Goal: Task Accomplishment & Management: Use online tool/utility

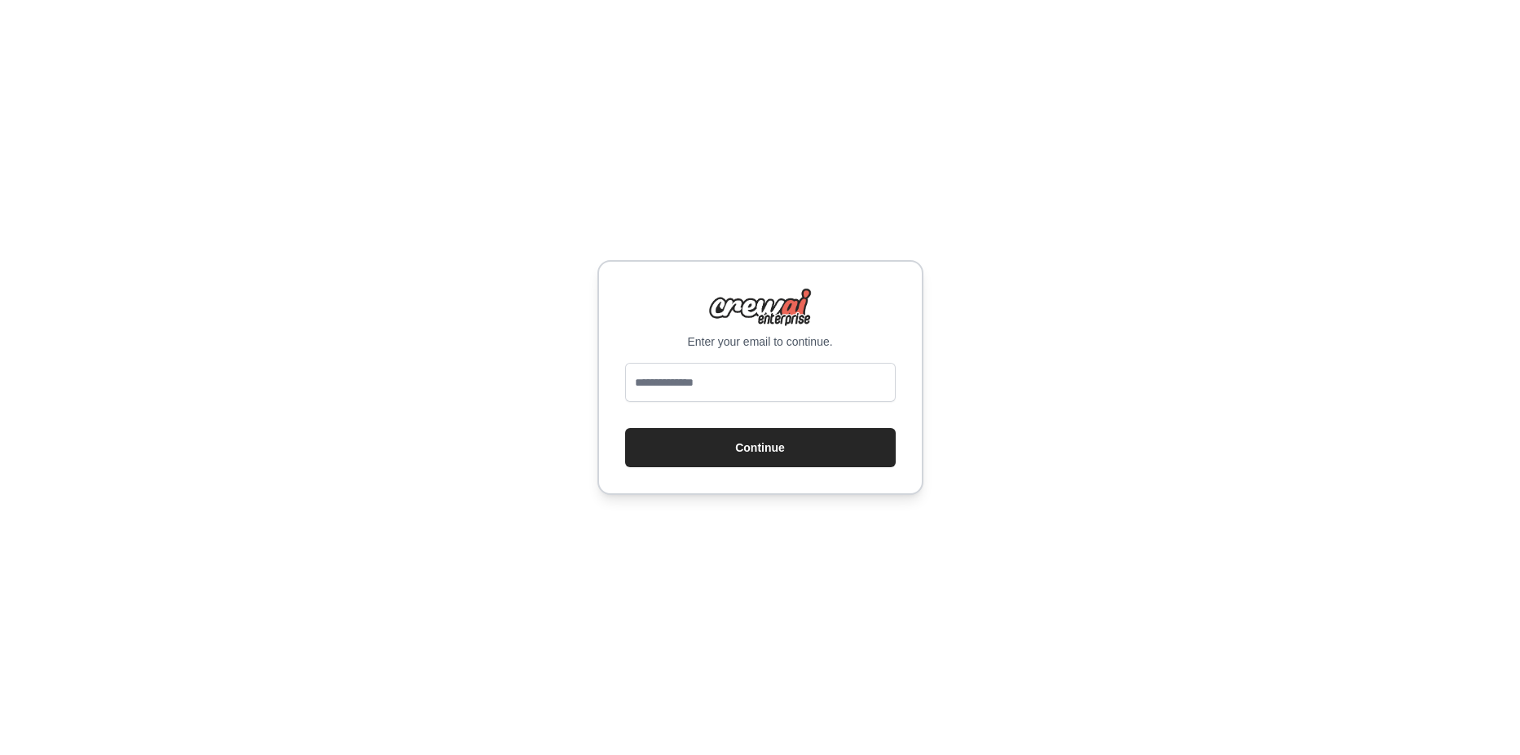
click at [1, 68] on div "Enter your email to continue. Continue" at bounding box center [760, 377] width 1520 height 755
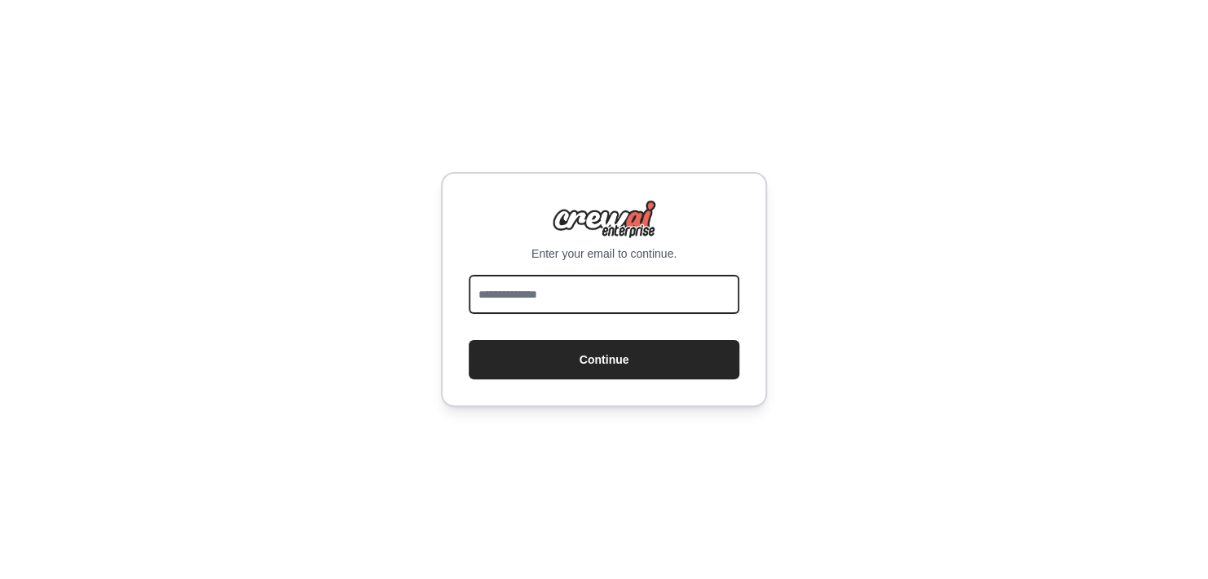
click at [605, 302] on input "email" at bounding box center [604, 294] width 271 height 39
drag, startPoint x: 643, startPoint y: 289, endPoint x: 572, endPoint y: 284, distance: 71.0
click at [572, 286] on input "**********" at bounding box center [604, 294] width 271 height 39
type input "**********"
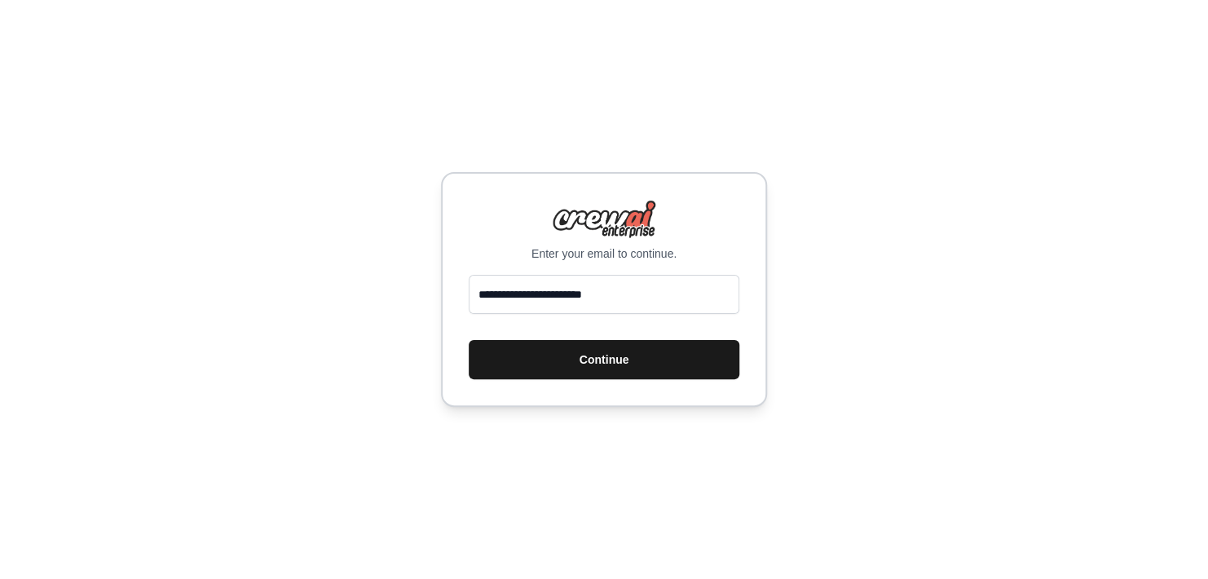
click at [652, 358] on button "Continue" at bounding box center [604, 359] width 271 height 39
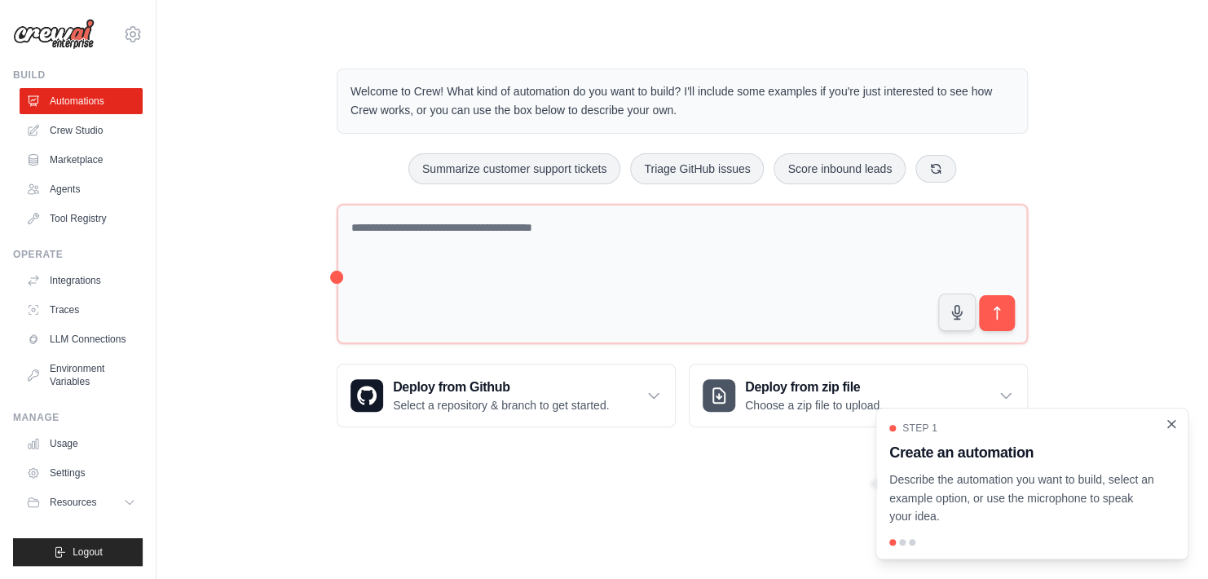
click at [1170, 430] on icon "Close walkthrough" at bounding box center [1171, 424] width 15 height 15
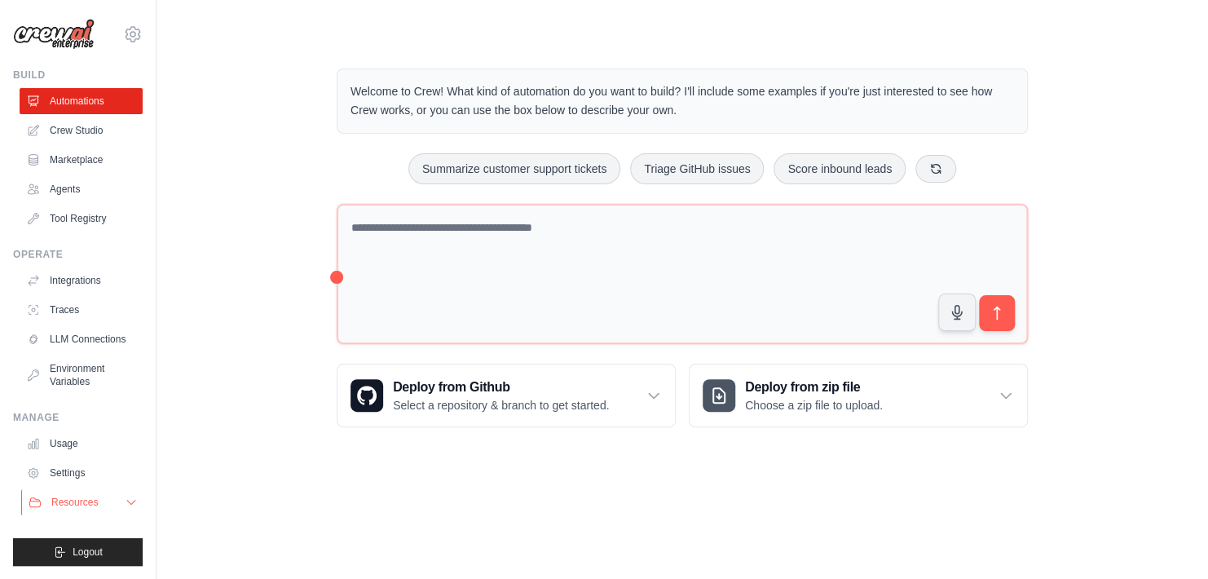
click at [87, 497] on span "Resources" at bounding box center [74, 502] width 46 height 13
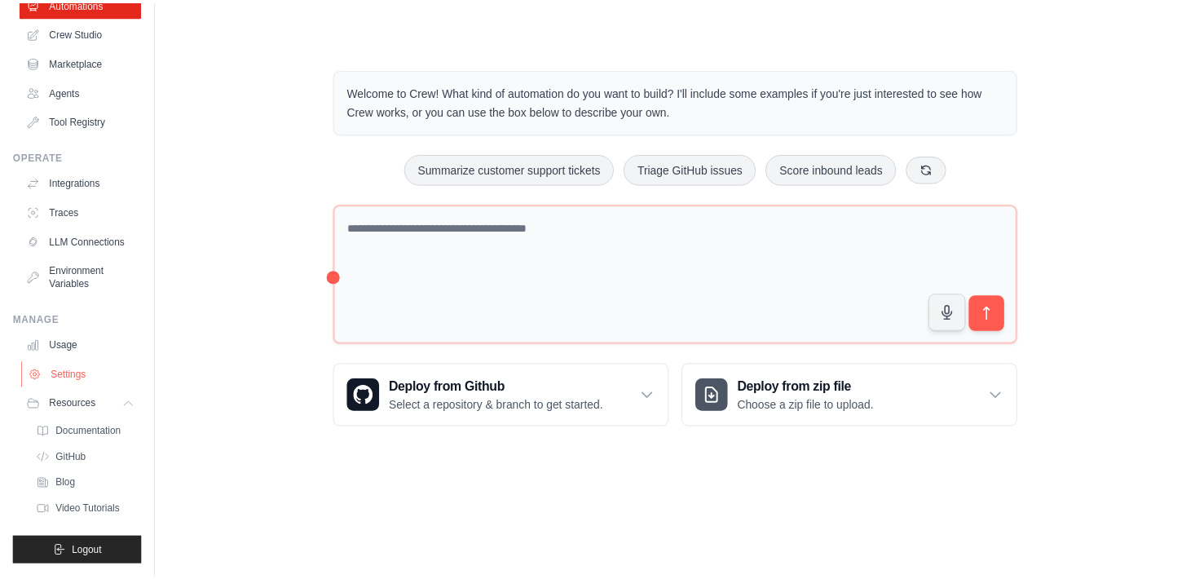
scroll to position [110, 0]
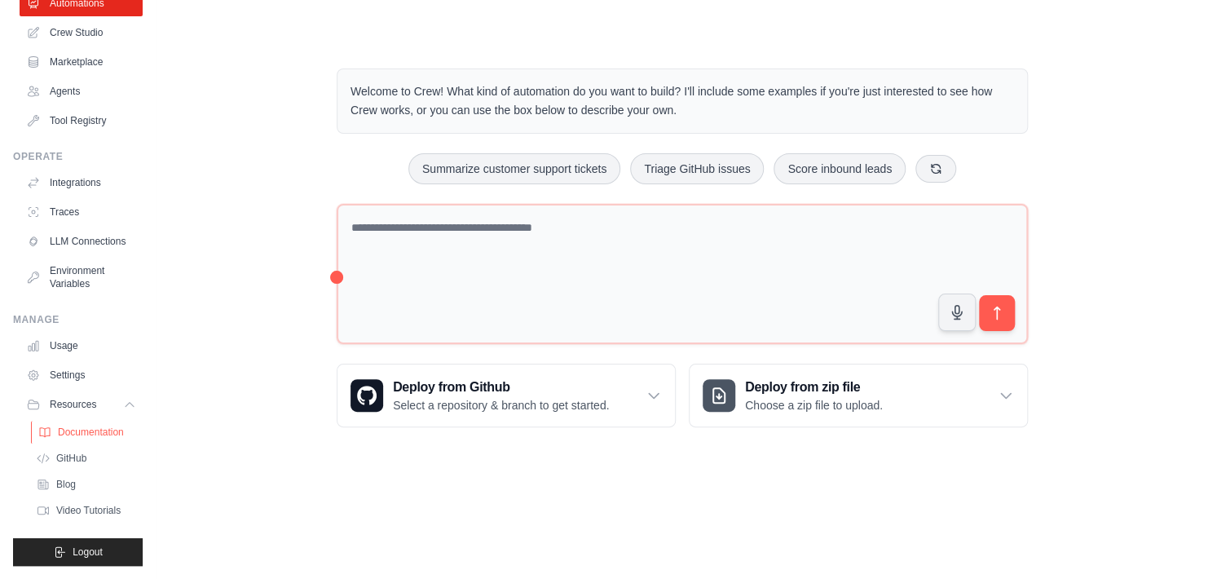
click at [99, 430] on span "Documentation" at bounding box center [91, 431] width 66 height 13
click at [76, 234] on link "LLM Connections" at bounding box center [82, 241] width 123 height 26
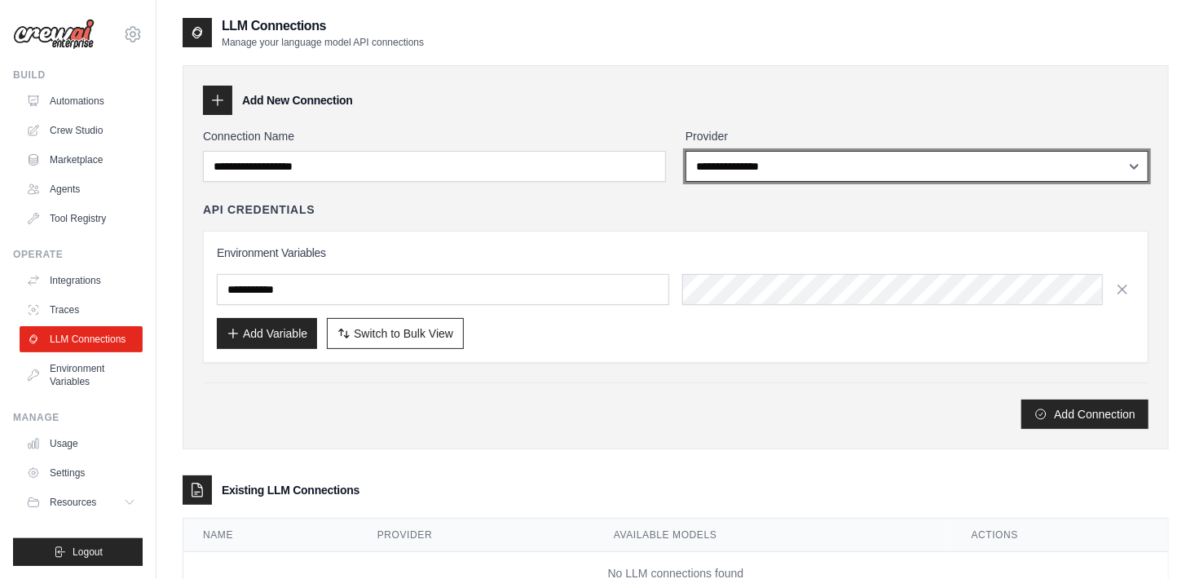
click at [813, 179] on select "**********" at bounding box center [917, 166] width 463 height 31
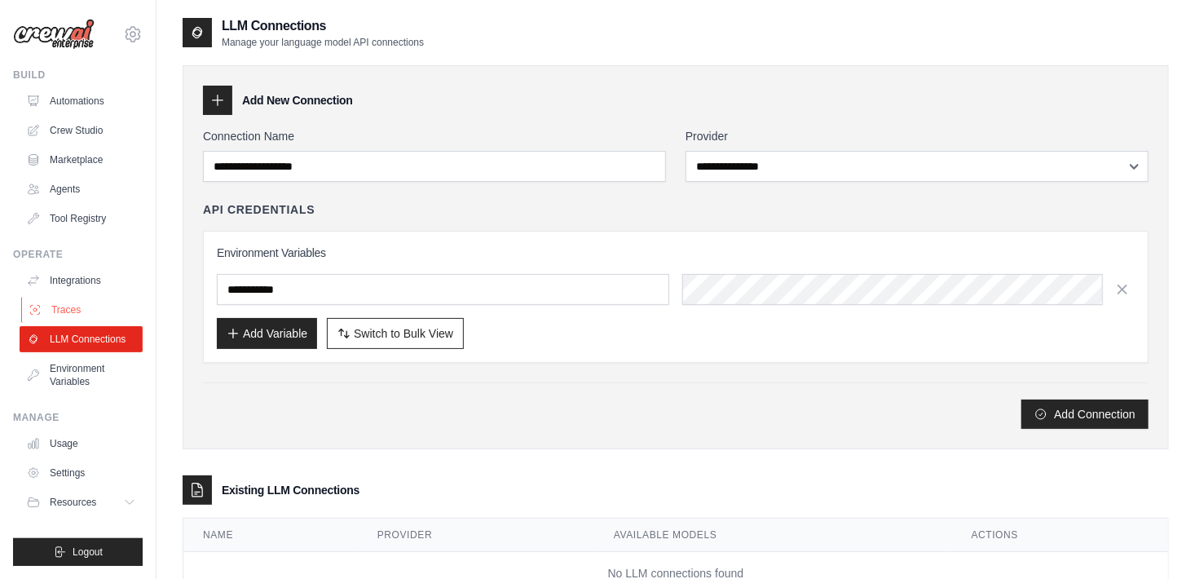
click at [64, 309] on link "Traces" at bounding box center [82, 310] width 123 height 26
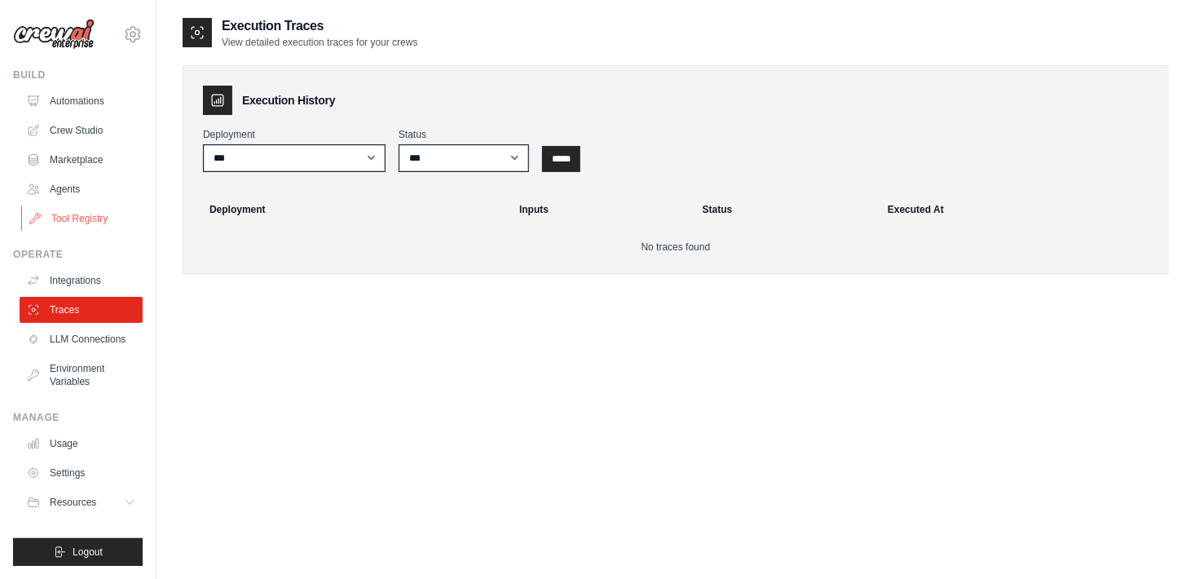
click at [77, 208] on link "Tool Registry" at bounding box center [82, 218] width 123 height 26
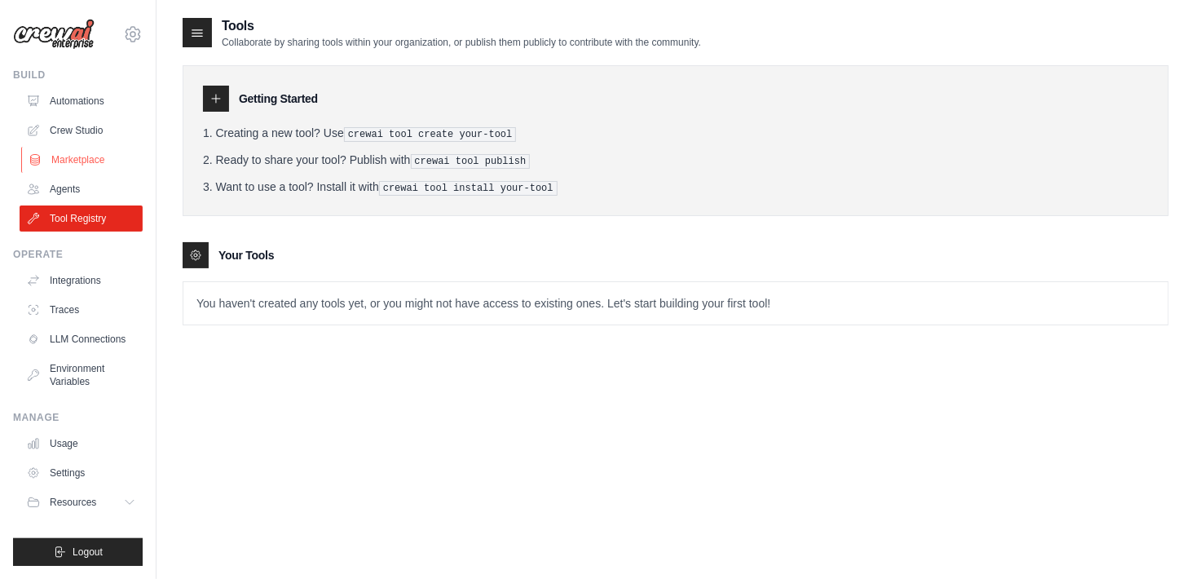
click at [86, 149] on link "Marketplace" at bounding box center [82, 160] width 123 height 26
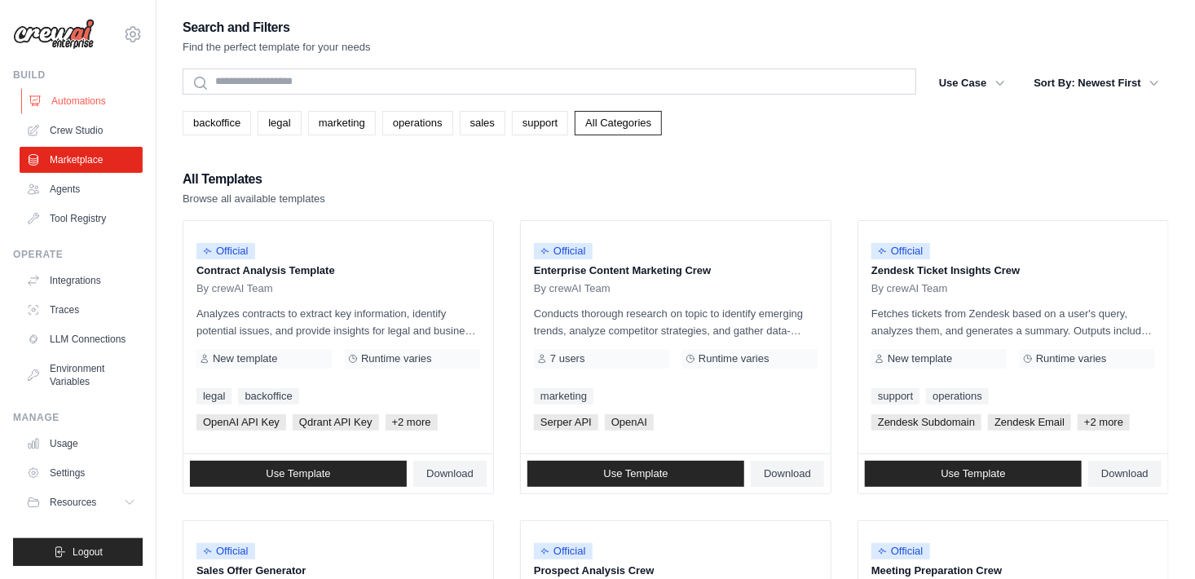
click at [76, 112] on link "Automations" at bounding box center [82, 101] width 123 height 26
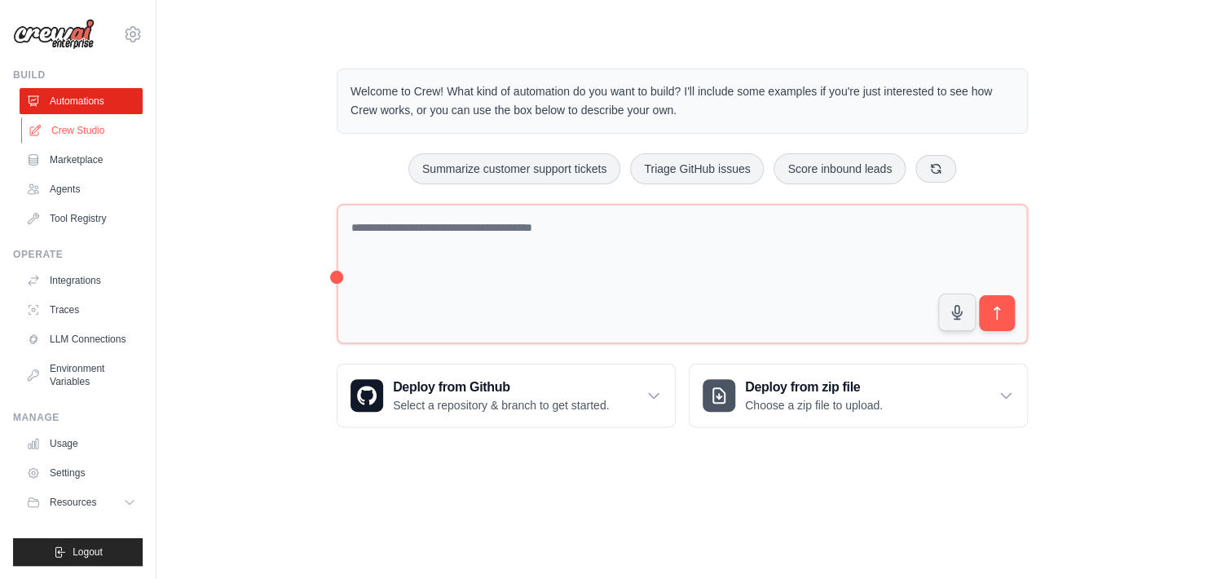
click at [77, 130] on link "Crew Studio" at bounding box center [82, 130] width 123 height 26
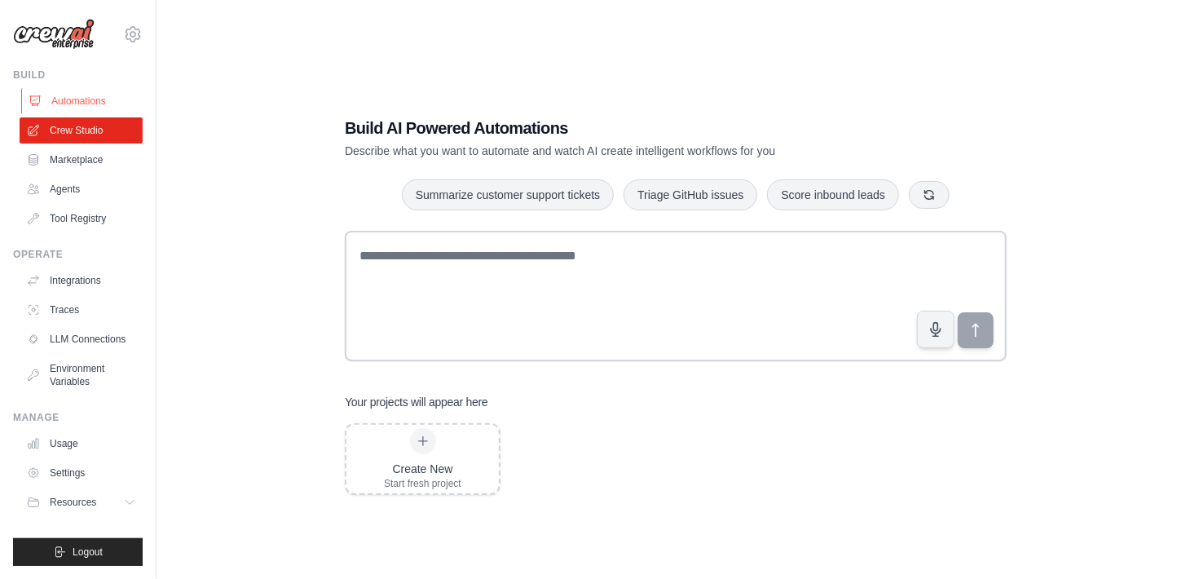
click at [78, 107] on link "Automations" at bounding box center [82, 101] width 123 height 26
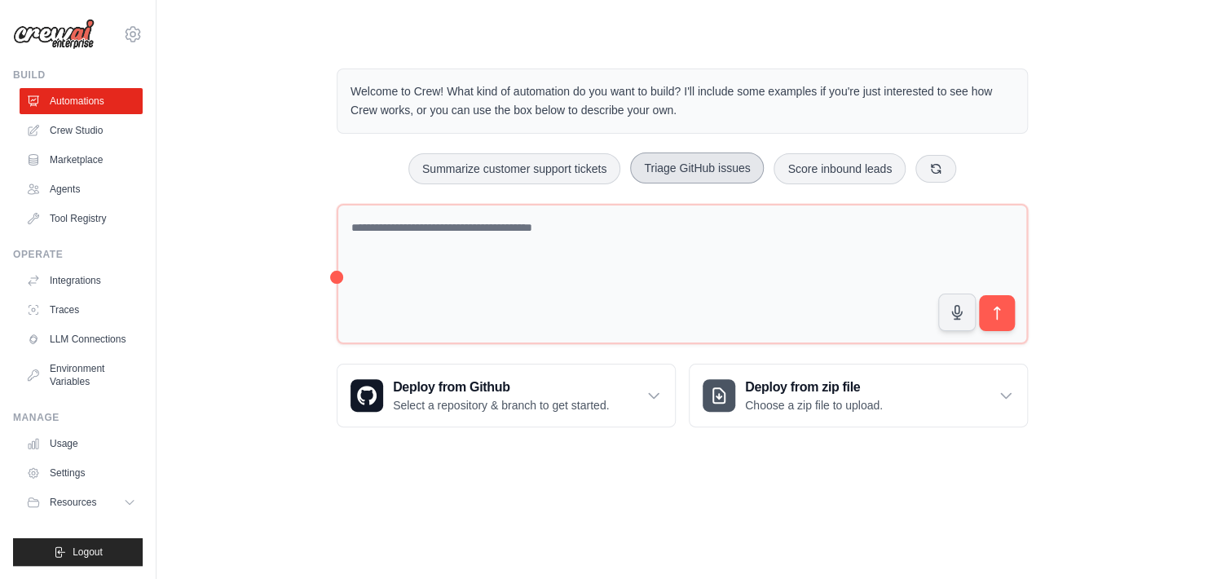
click at [747, 178] on button "Triage GitHub issues" at bounding box center [697, 167] width 134 height 31
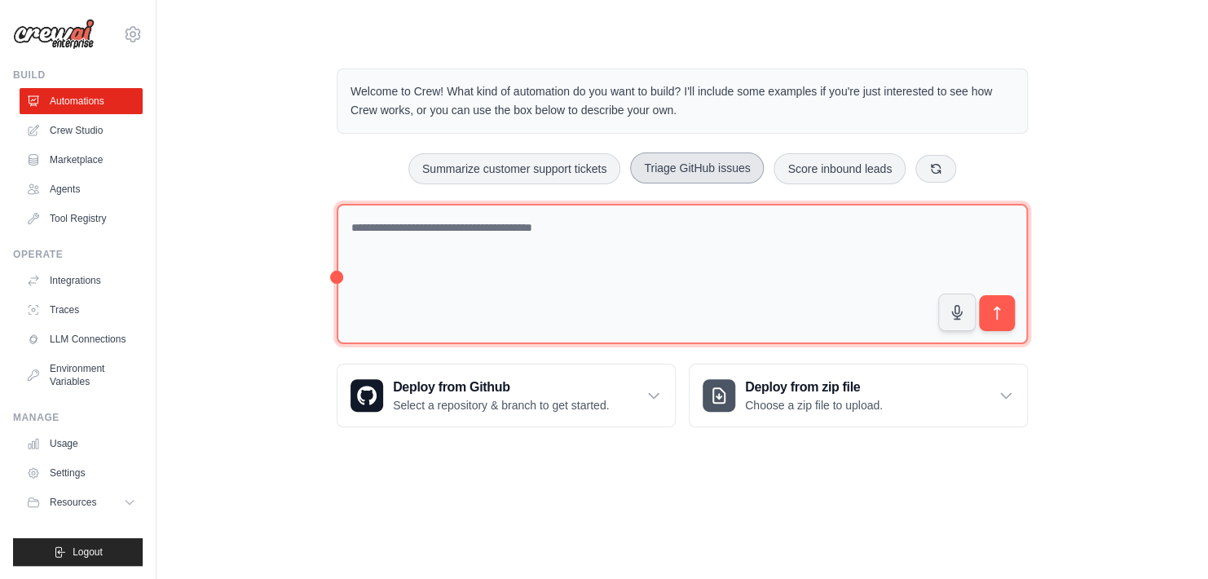
type textarea "**********"
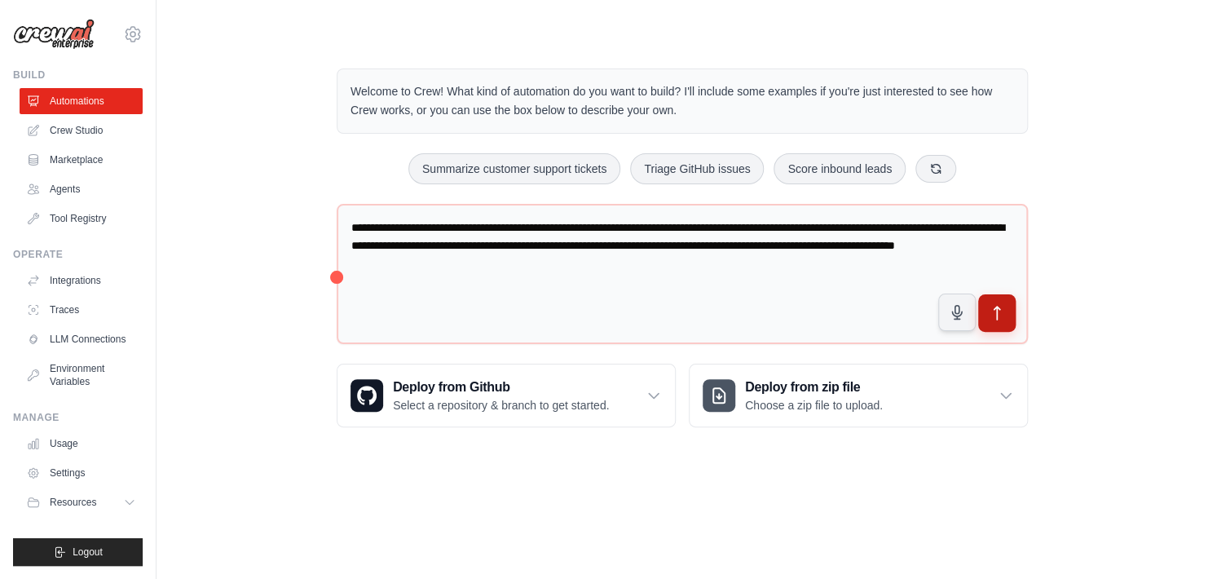
click at [999, 322] on button "submit" at bounding box center [996, 312] width 37 height 37
click at [104, 135] on link "Crew Studio" at bounding box center [82, 130] width 123 height 26
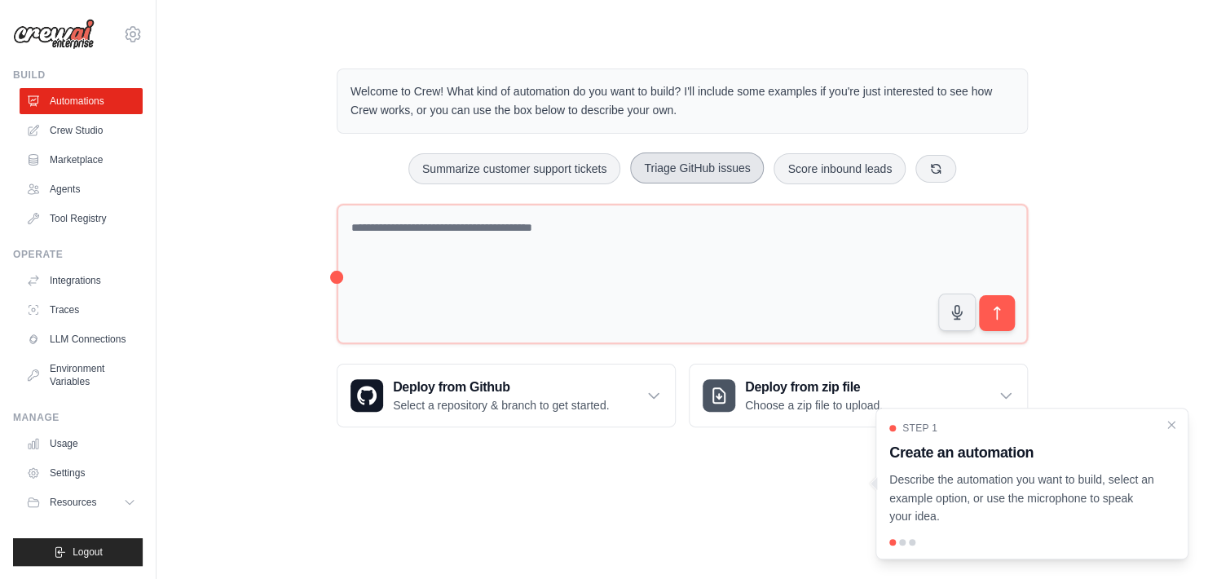
click at [715, 165] on button "Triage GitHub issues" at bounding box center [697, 167] width 134 height 31
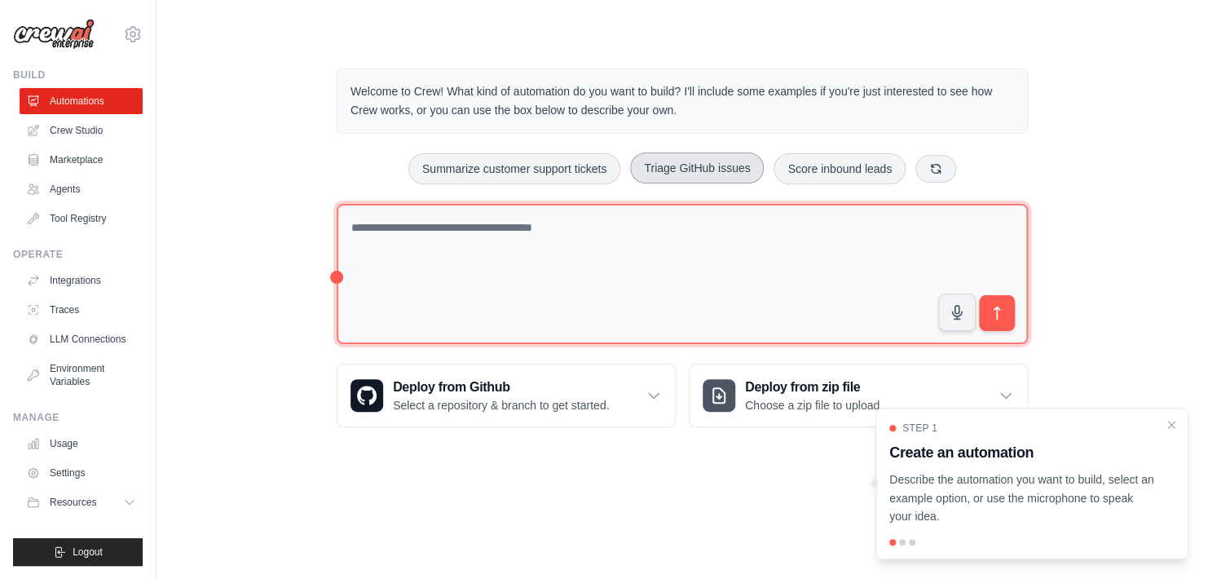
type textarea "**********"
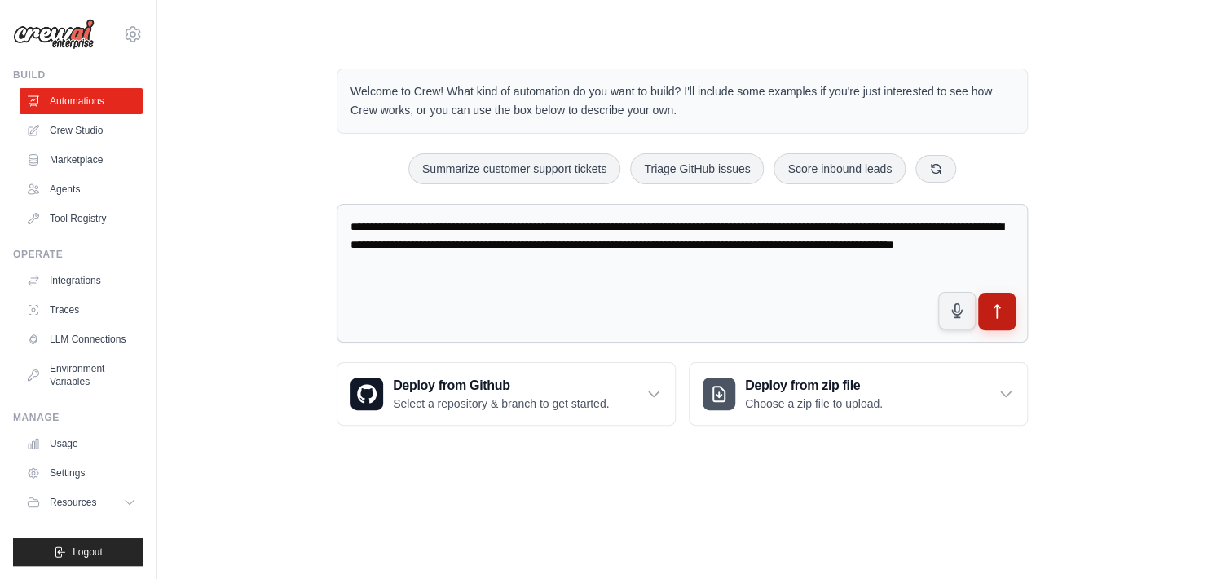
click at [1008, 312] on button "submit" at bounding box center [996, 311] width 37 height 37
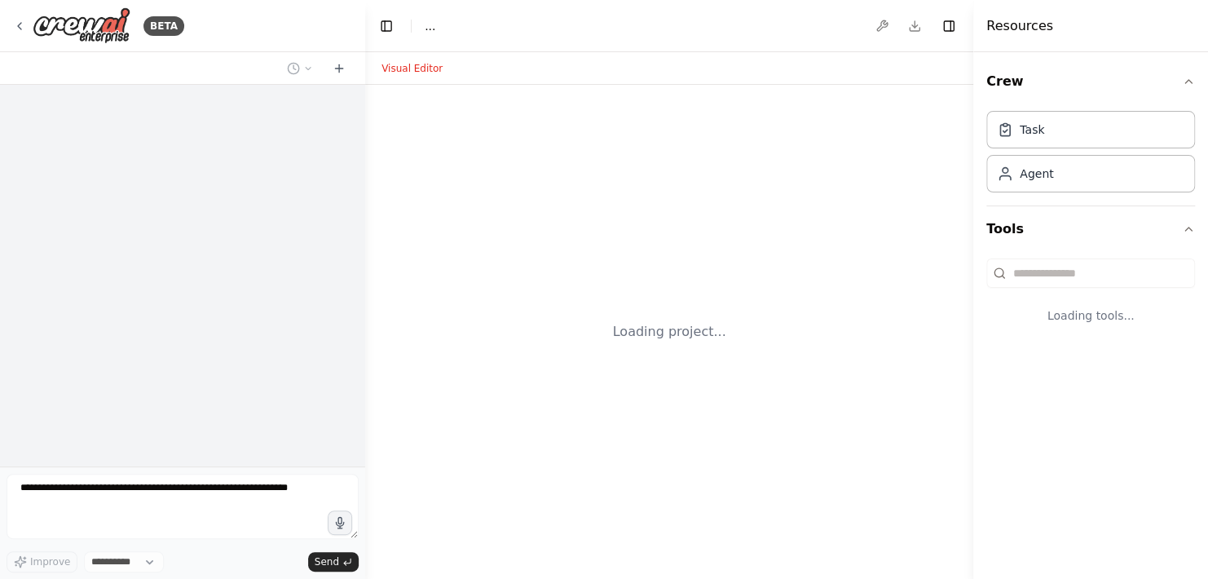
select select "****"
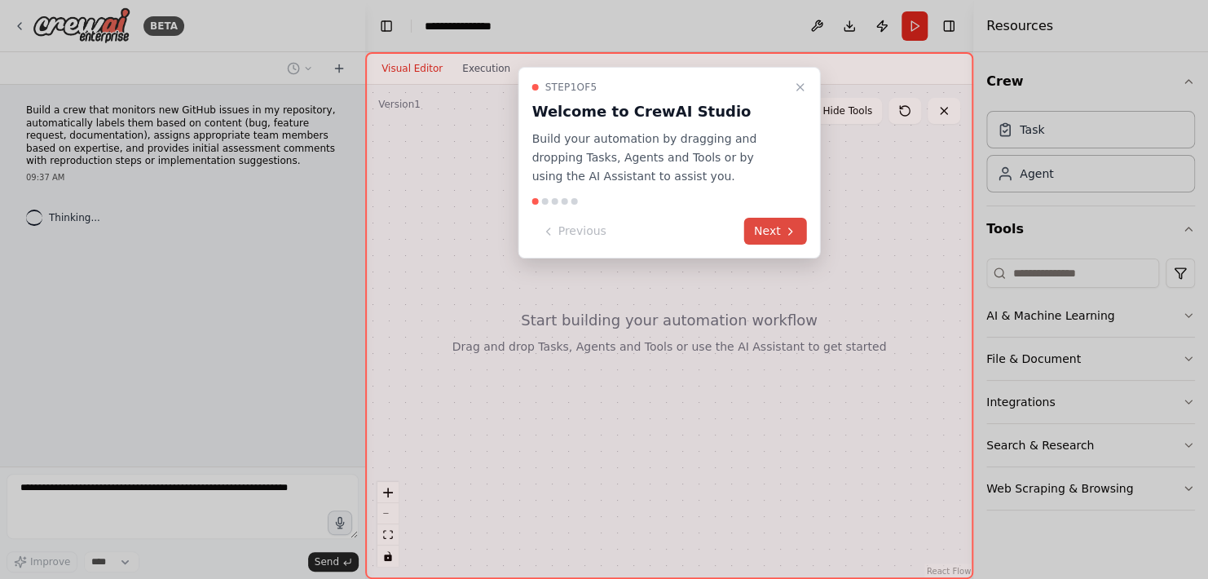
click at [767, 228] on button "Next" at bounding box center [775, 231] width 63 height 27
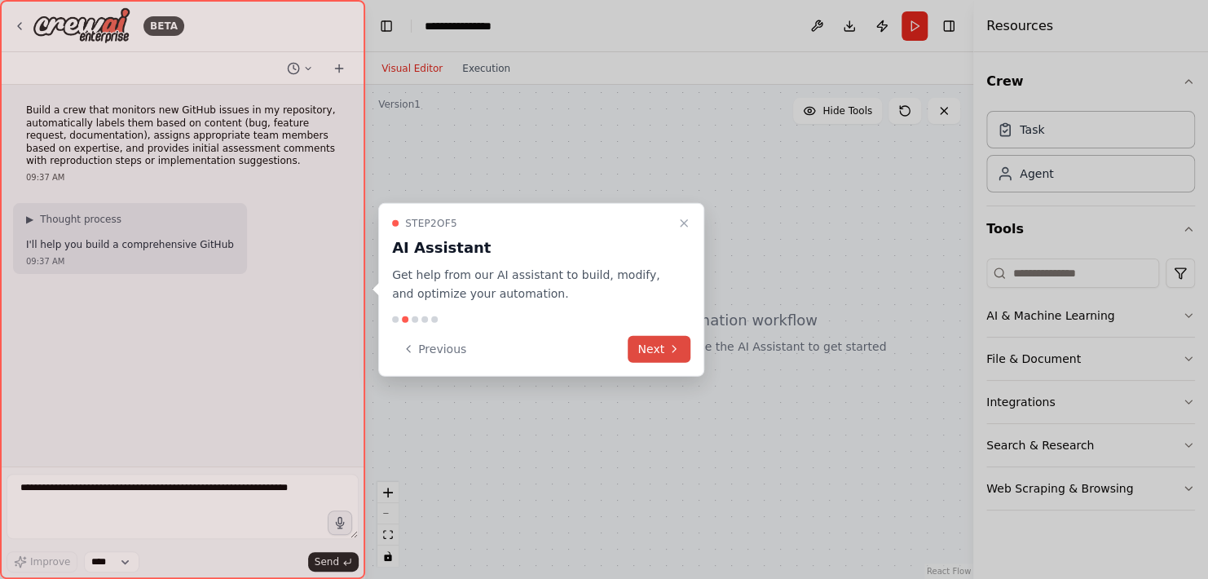
click at [646, 351] on button "Next" at bounding box center [659, 348] width 63 height 27
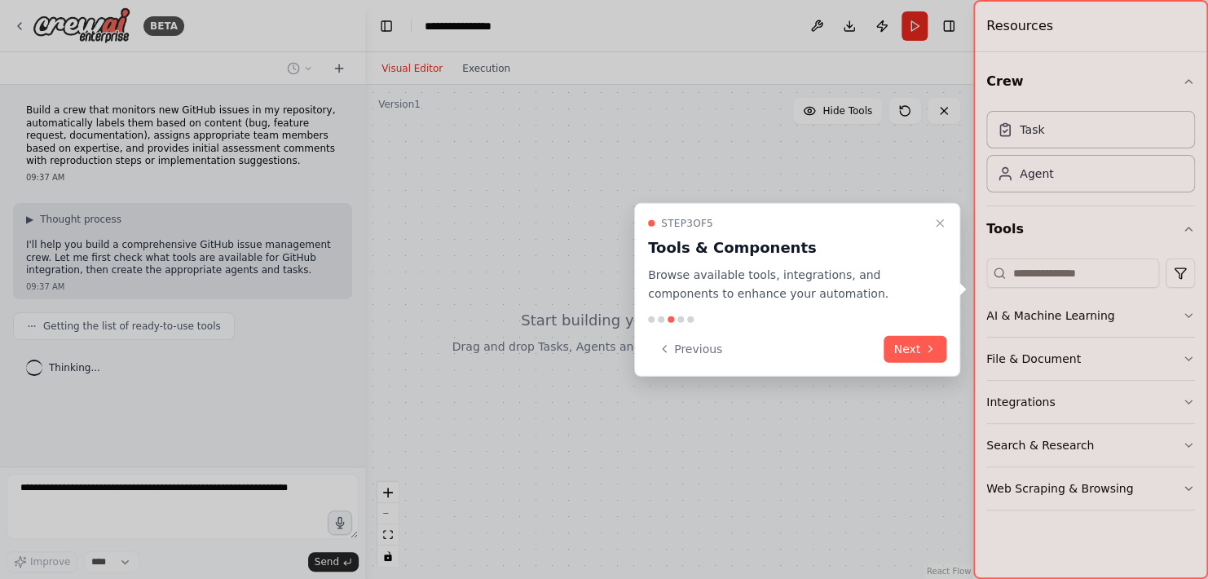
click at [897, 344] on button "Next" at bounding box center [915, 348] width 63 height 27
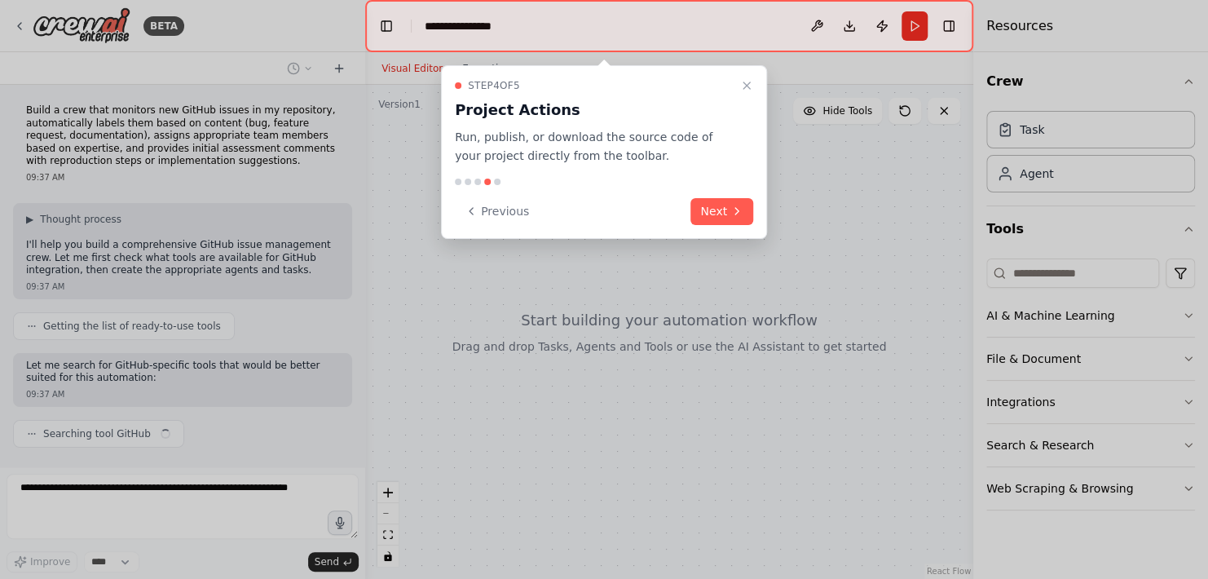
scroll to position [33, 0]
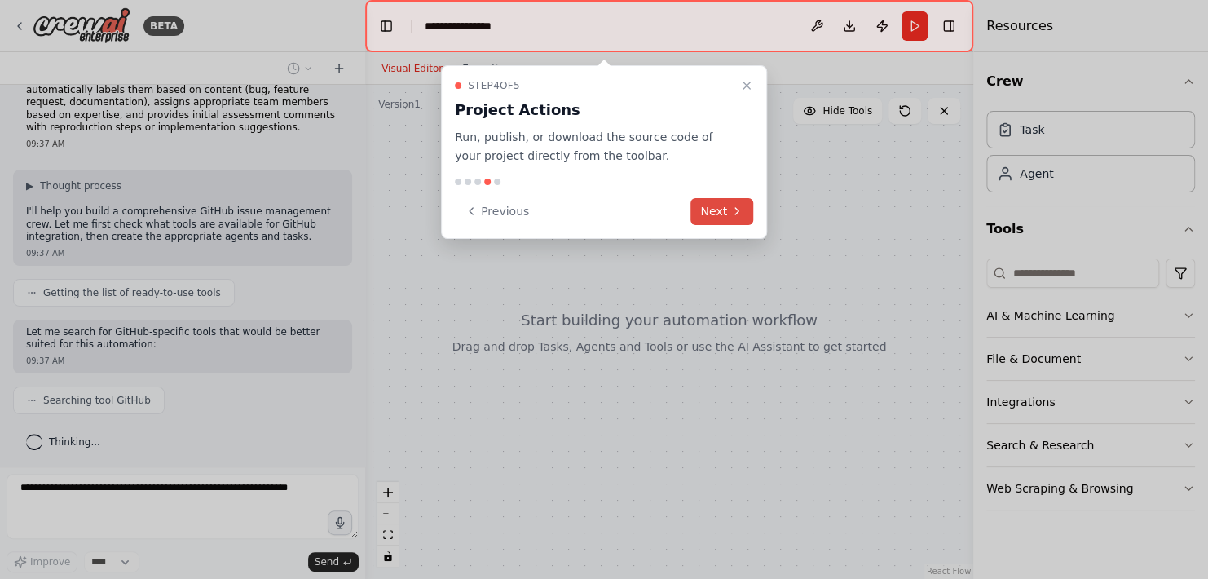
click at [735, 209] on icon at bounding box center [736, 211] width 13 height 13
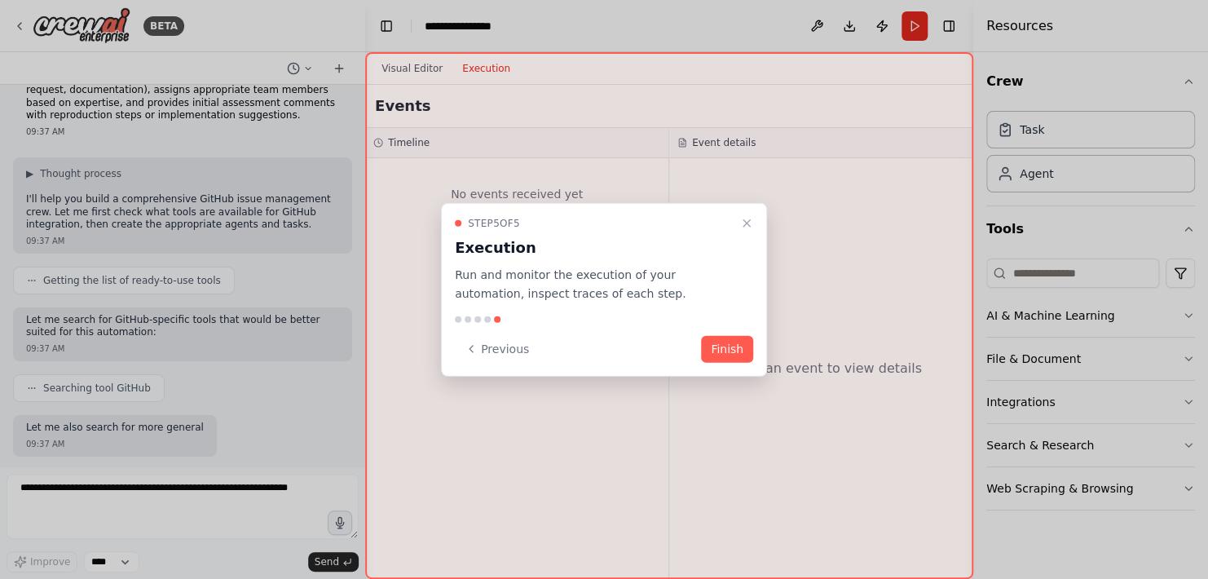
scroll to position [129, 0]
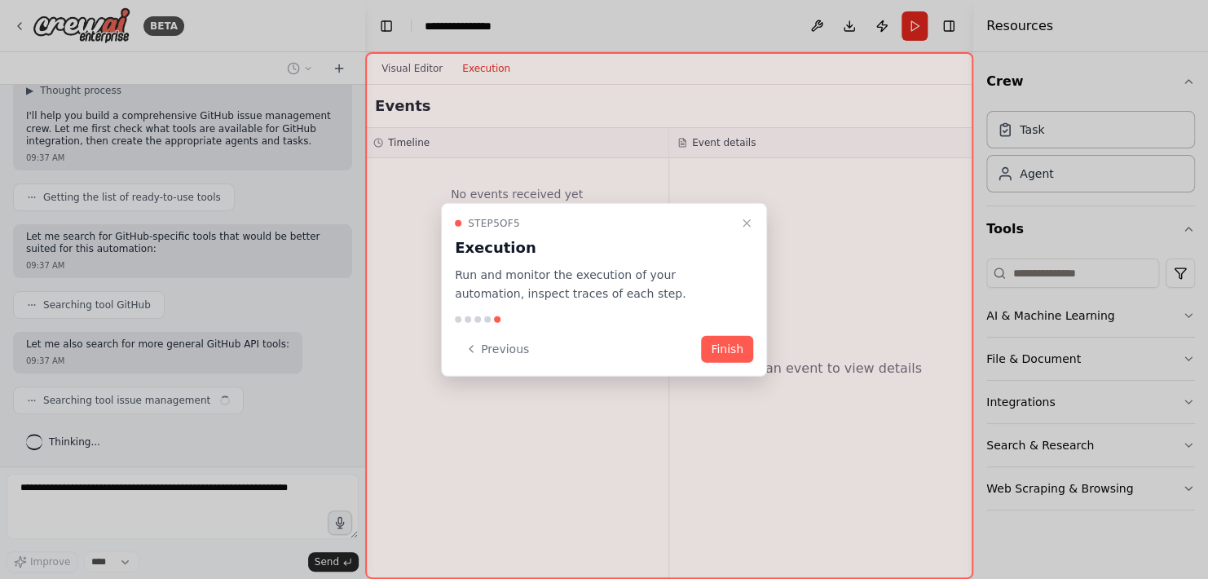
click at [738, 353] on button "Finish" at bounding box center [727, 348] width 52 height 27
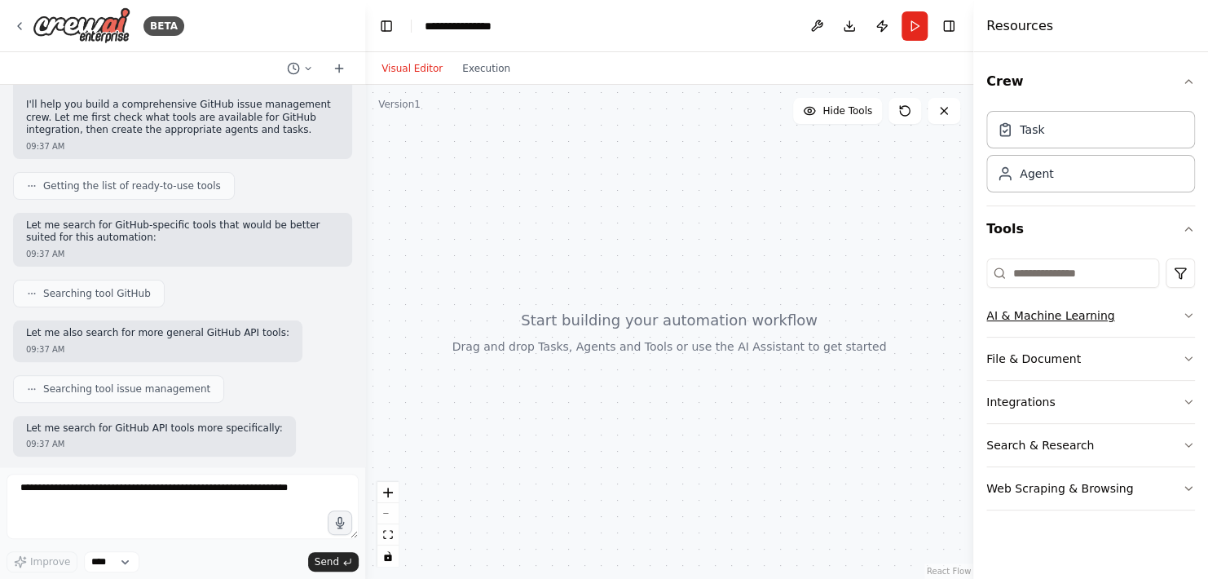
scroll to position [223, 0]
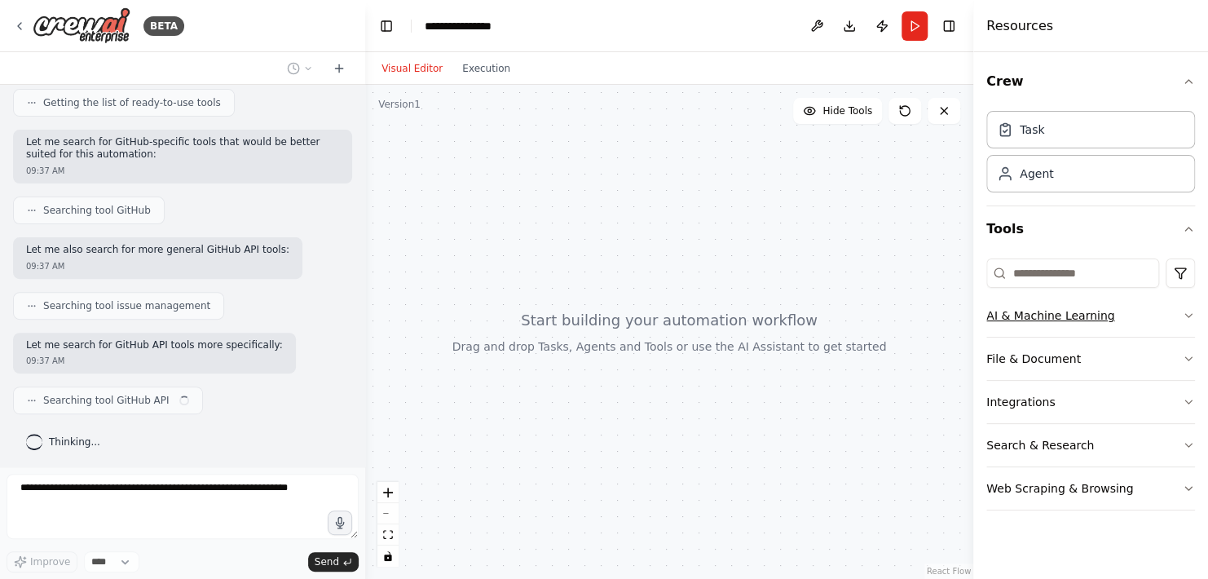
click at [1186, 328] on button "AI & Machine Learning" at bounding box center [1090, 315] width 209 height 42
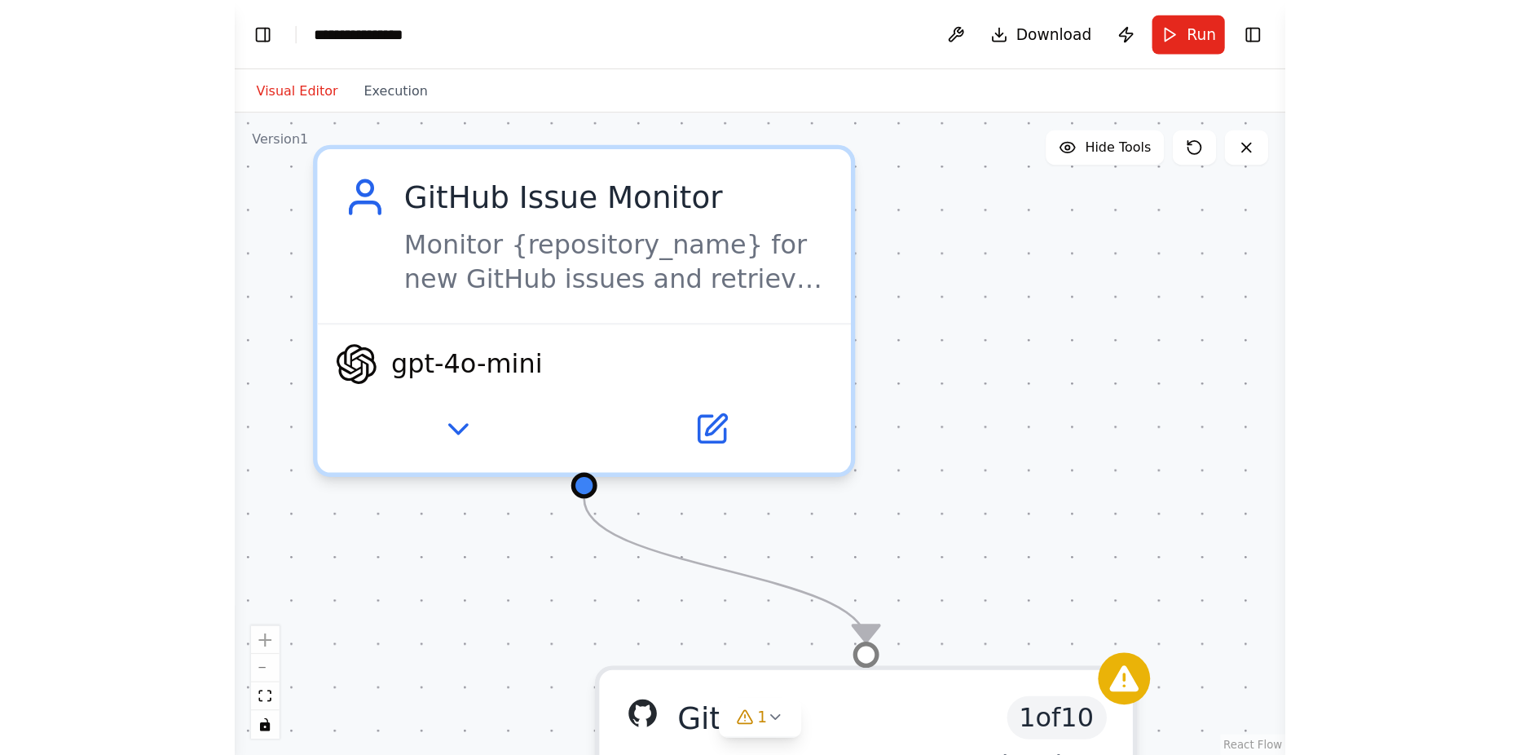
scroll to position [23, 0]
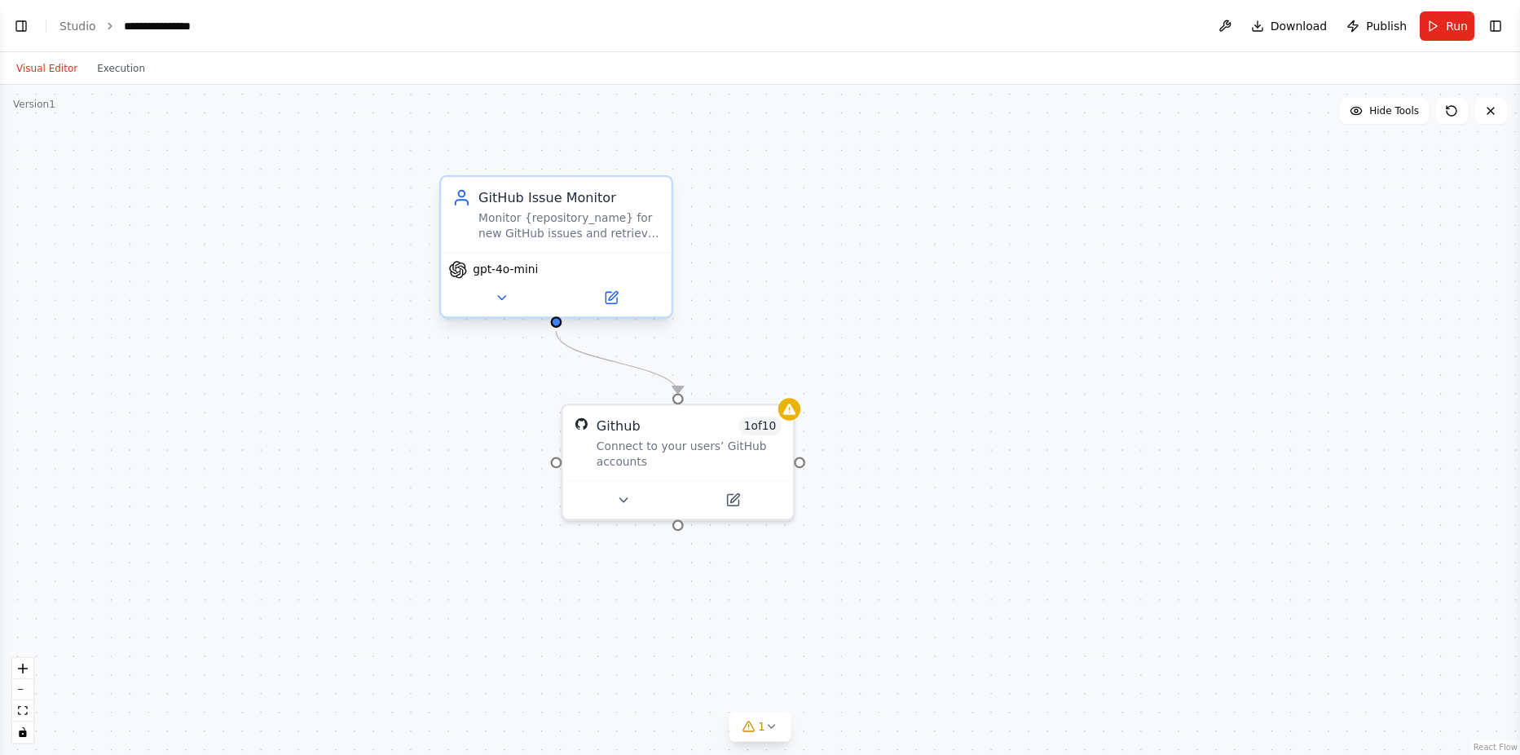
click at [553, 206] on div "GitHub Issue Monitor" at bounding box center [569, 197] width 182 height 19
click at [566, 206] on div "GitHub Issue Monitor" at bounding box center [569, 197] width 182 height 19
click at [566, 229] on div "Monitor {repository_name} for new GitHub issues and retrieve their details for …" at bounding box center [569, 225] width 182 height 30
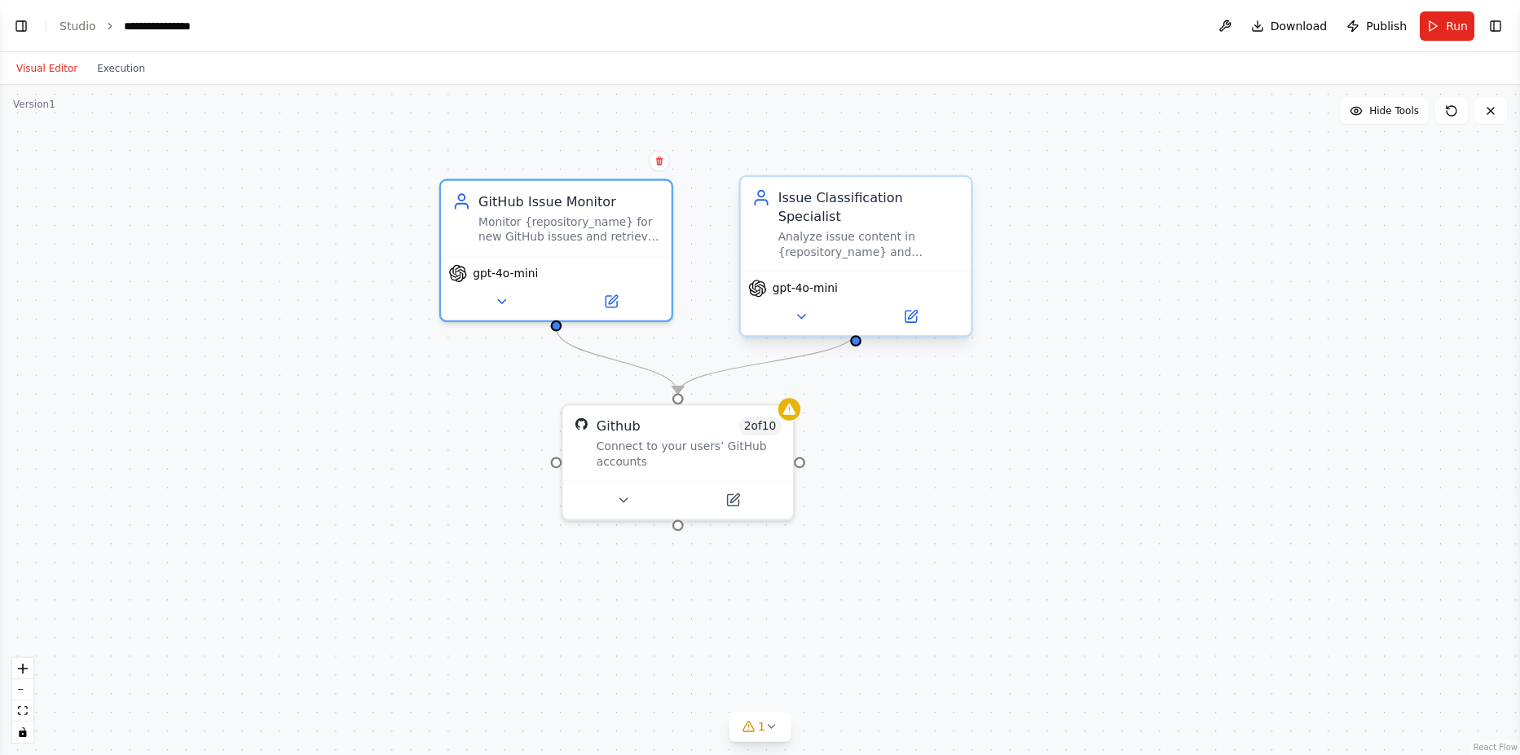
click at [870, 231] on div "Analyze issue content in {repository_name} and automatically classify them with…" at bounding box center [869, 244] width 182 height 30
click at [562, 223] on div "Monitor {repository_name} for new GitHub issues and retrieve their details for …" at bounding box center [569, 225] width 182 height 30
click at [615, 302] on icon at bounding box center [611, 297] width 11 height 11
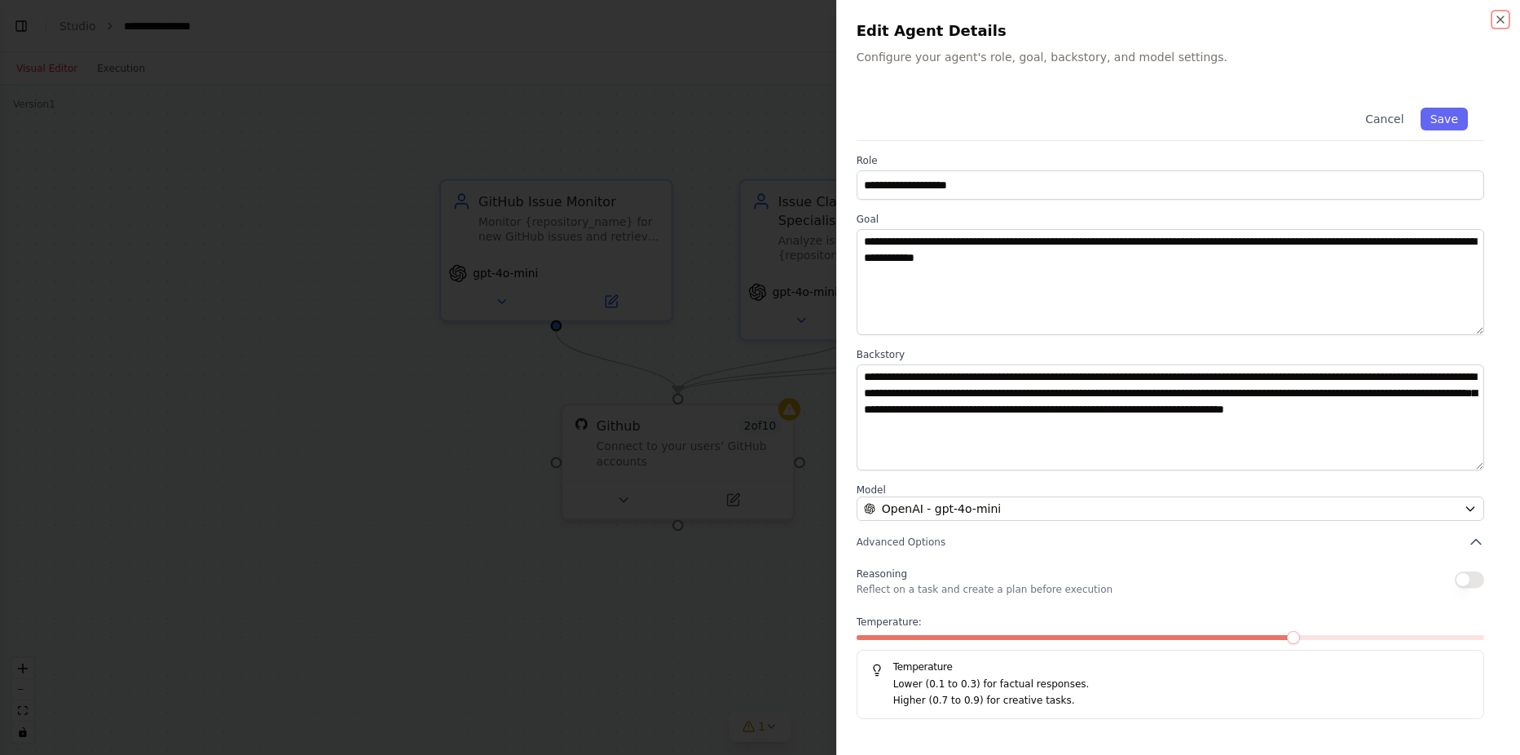
scroll to position [627, 0]
click at [390, 384] on div at bounding box center [760, 377] width 1520 height 755
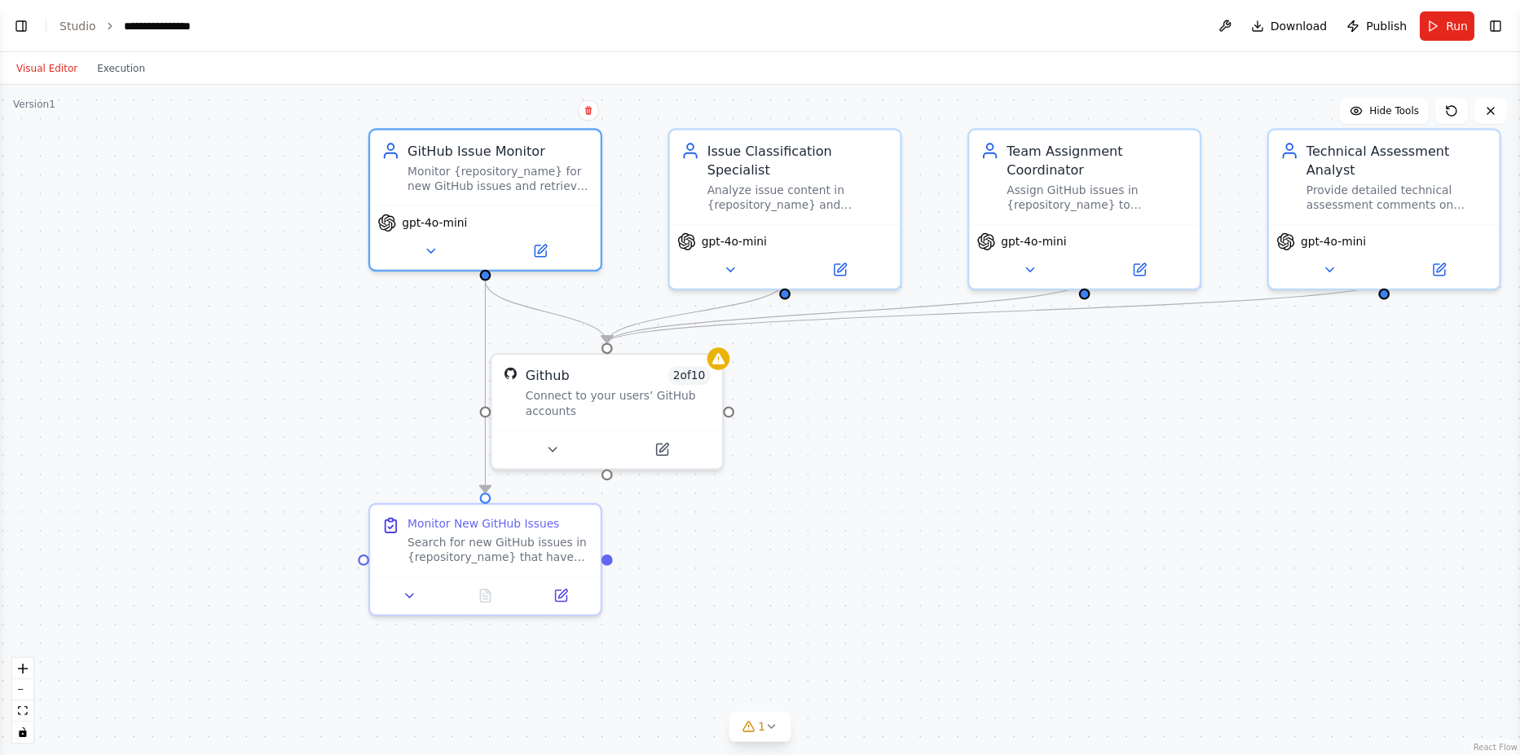
scroll to position [668, 0]
drag, startPoint x: 1243, startPoint y: 480, endPoint x: 1172, endPoint y: 430, distance: 87.1
click at [1172, 430] on div ".deletable-edge-delete-btn { width: 20px; height: 20px; border: 0px solid #ffff…" at bounding box center [760, 420] width 1520 height 670
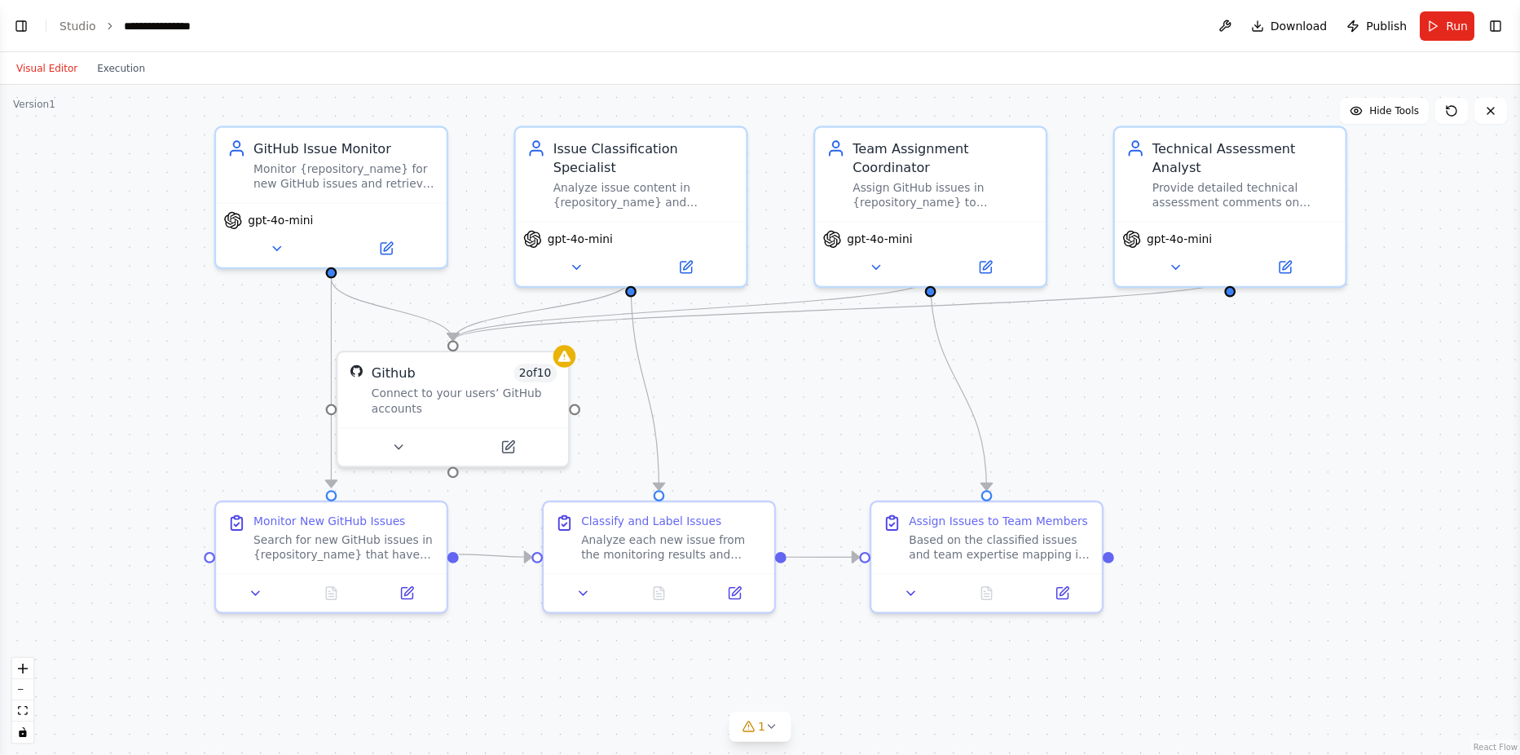
drag, startPoint x: 1273, startPoint y: 450, endPoint x: 1198, endPoint y: 448, distance: 75.0
click at [1198, 448] on div ".deletable-edge-delete-btn { width: 20px; height: 20px; border: 0px solid #ffff…" at bounding box center [760, 420] width 1520 height 670
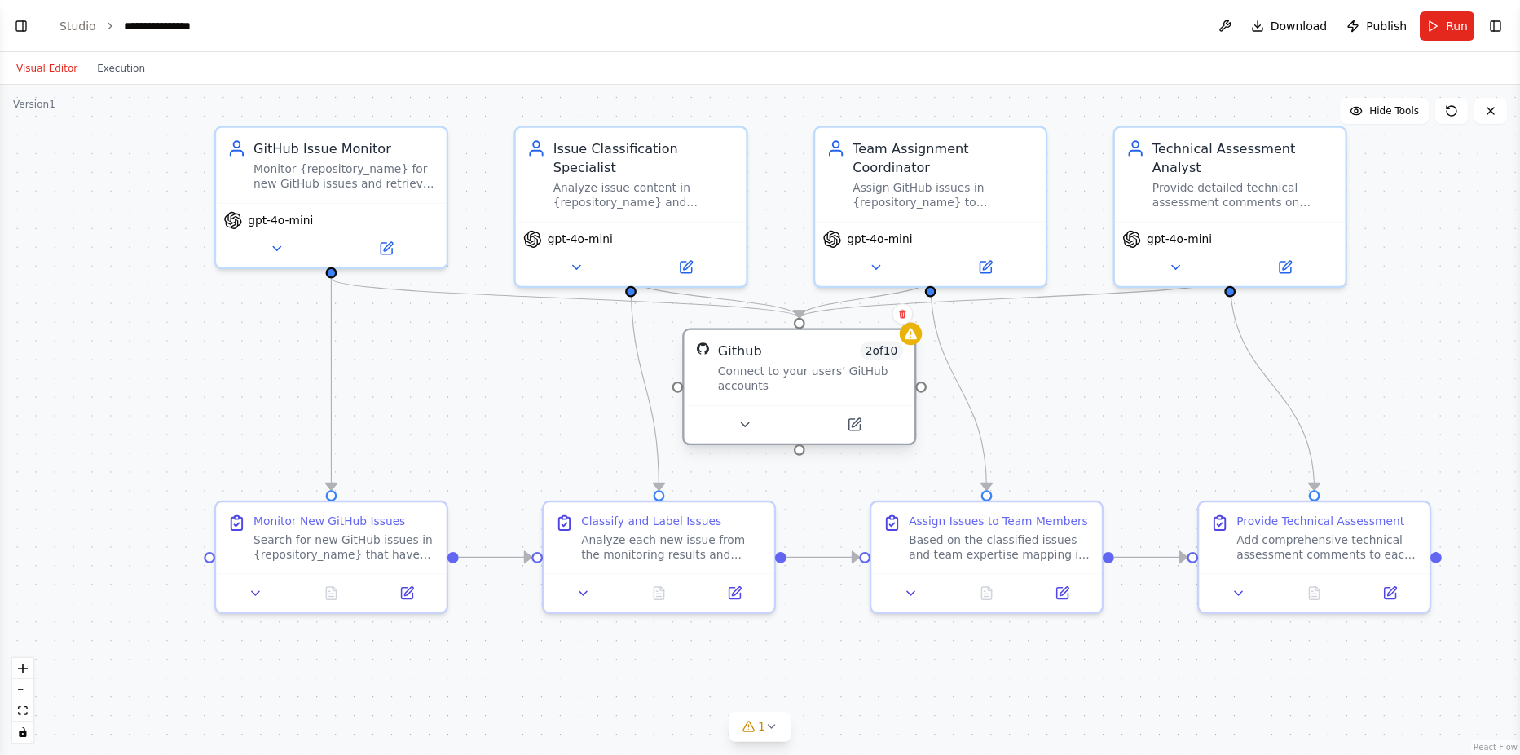
drag, startPoint x: 513, startPoint y: 400, endPoint x: 870, endPoint y: 381, distance: 357.5
click at [870, 381] on div "Connect to your users’ GitHub accounts" at bounding box center [810, 379] width 185 height 30
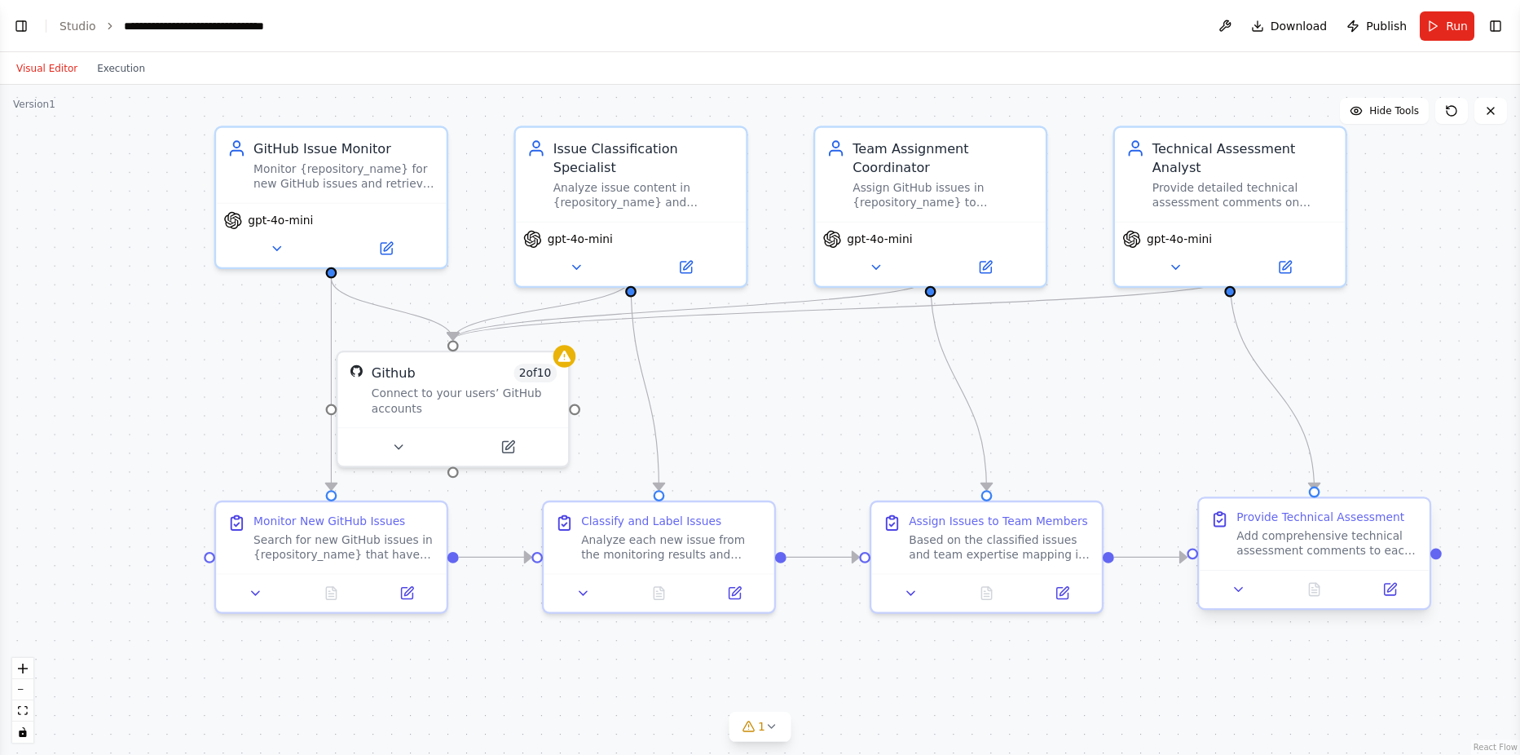
click at [1207, 551] on div "Add comprehensive technical assessment comments to each processed issue. For bu…" at bounding box center [1328, 543] width 182 height 30
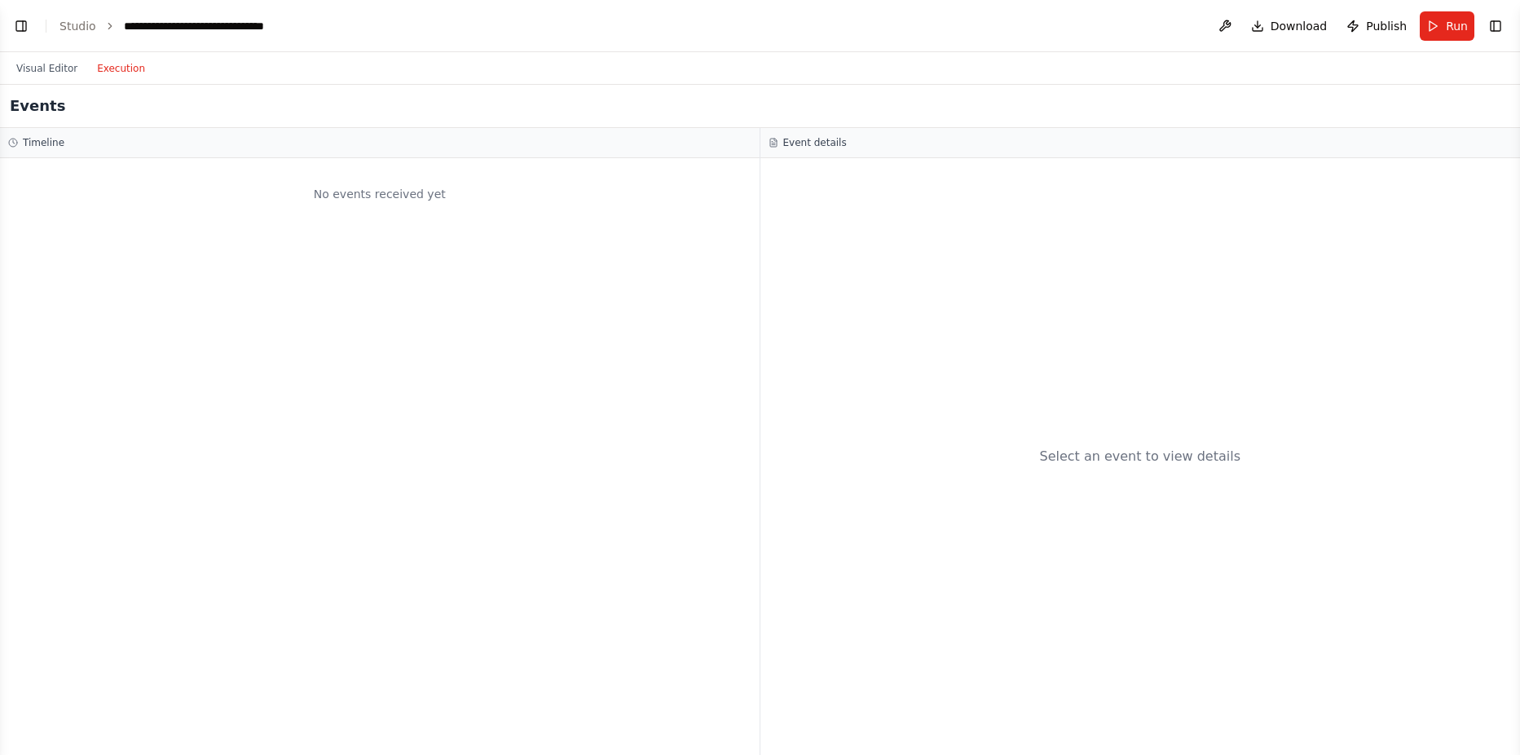
click at [118, 64] on button "Execution" at bounding box center [121, 69] width 68 height 20
click at [19, 70] on button "Visual Editor" at bounding box center [47, 69] width 81 height 20
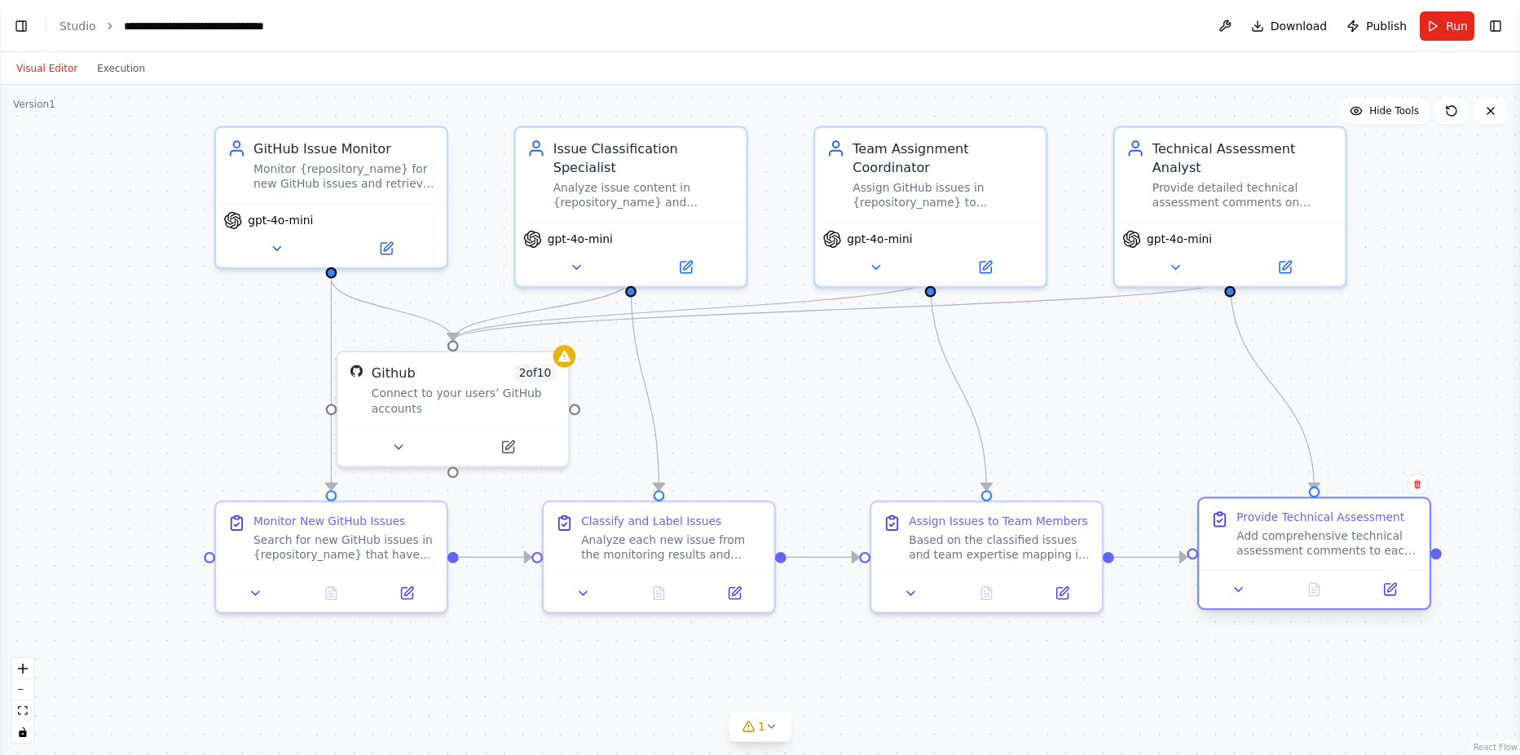
click at [1207, 554] on div "Add comprehensive technical assessment comments to each processed issue. For bu…" at bounding box center [1328, 543] width 182 height 30
click at [1207, 578] on button at bounding box center [1390, 589] width 64 height 23
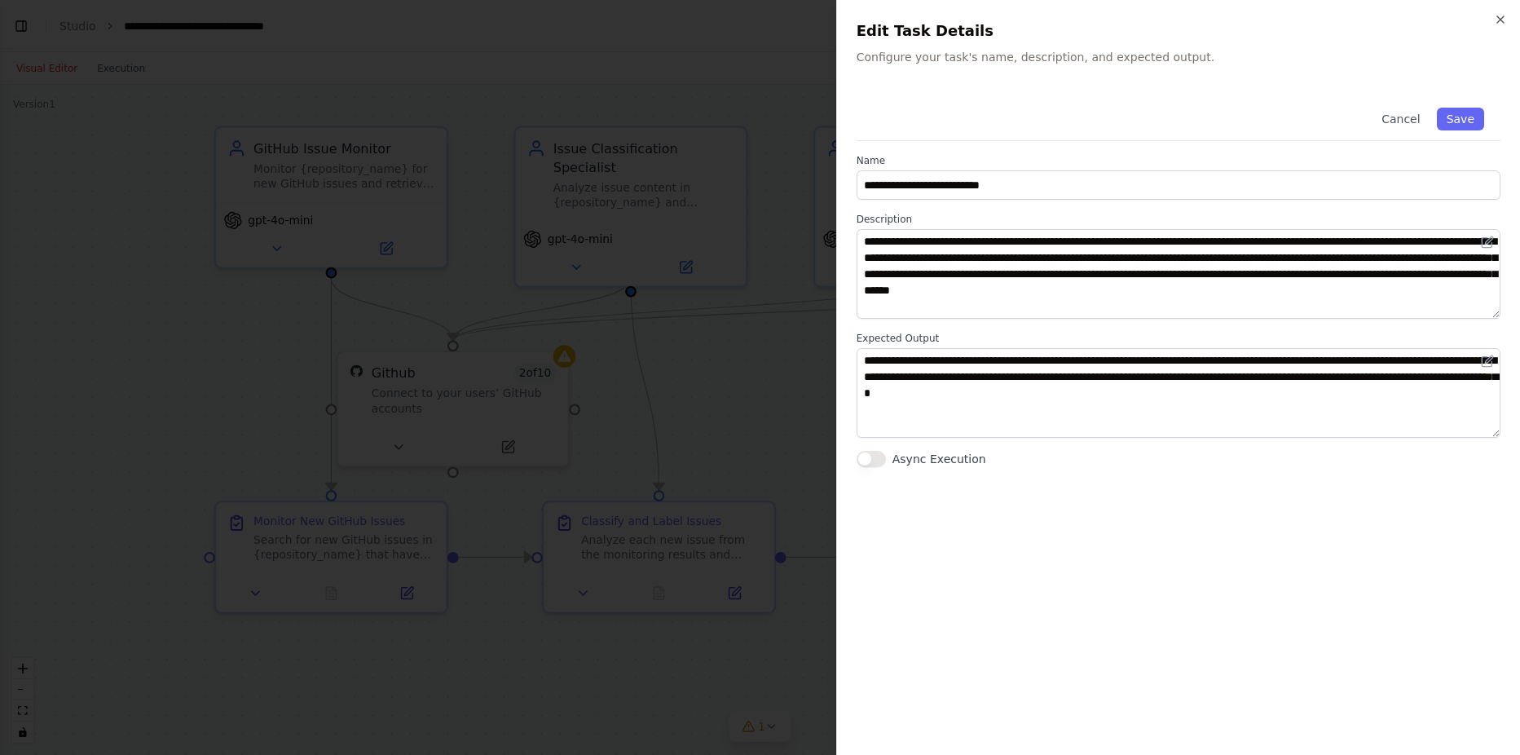
scroll to position [1408, 0]
